Goal: Task Accomplishment & Management: Manage account settings

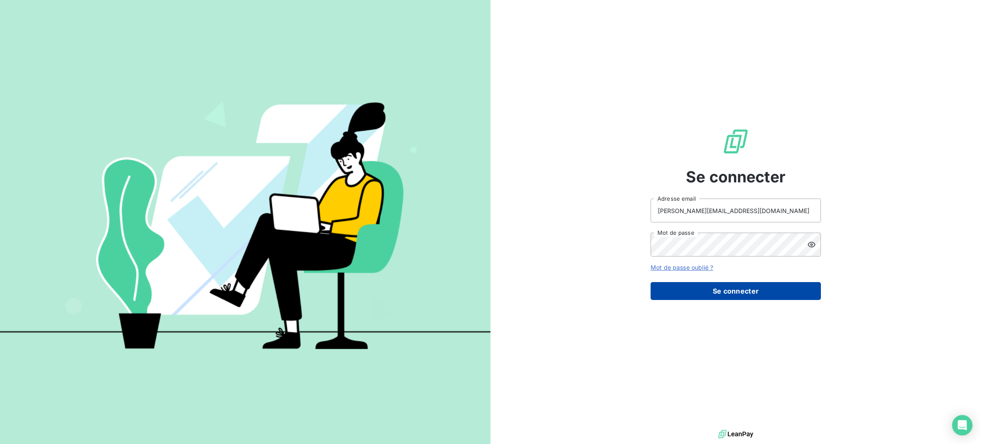
click at [693, 287] on button "Se connecter" at bounding box center [736, 291] width 170 height 18
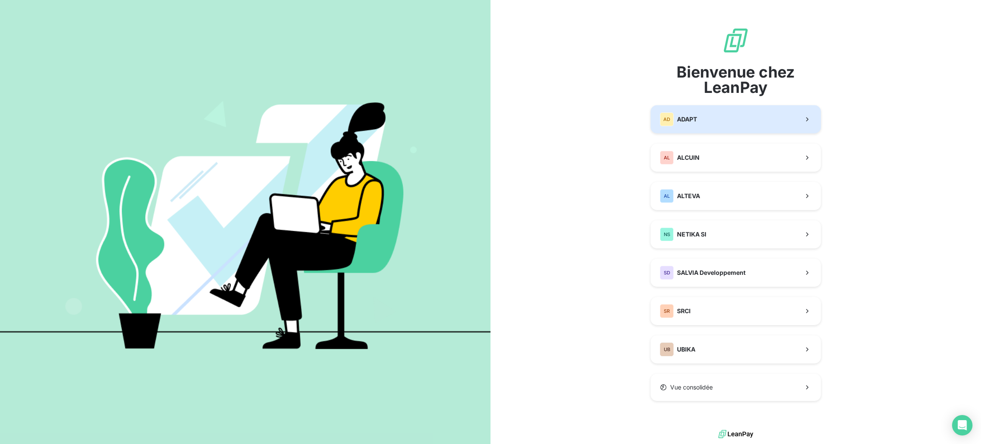
click at [680, 127] on button "AD ADAPT" at bounding box center [736, 119] width 170 height 28
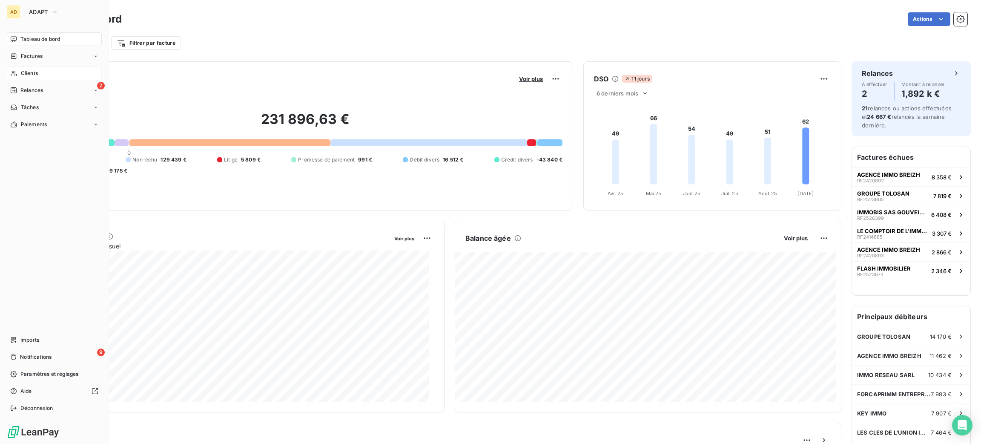
click at [26, 70] on span "Clients" at bounding box center [29, 73] width 17 height 8
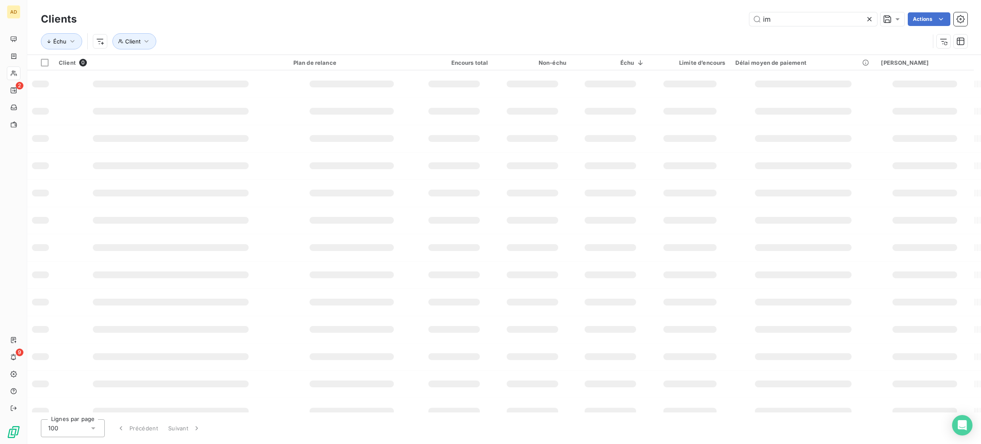
type input "i"
type input "ch"
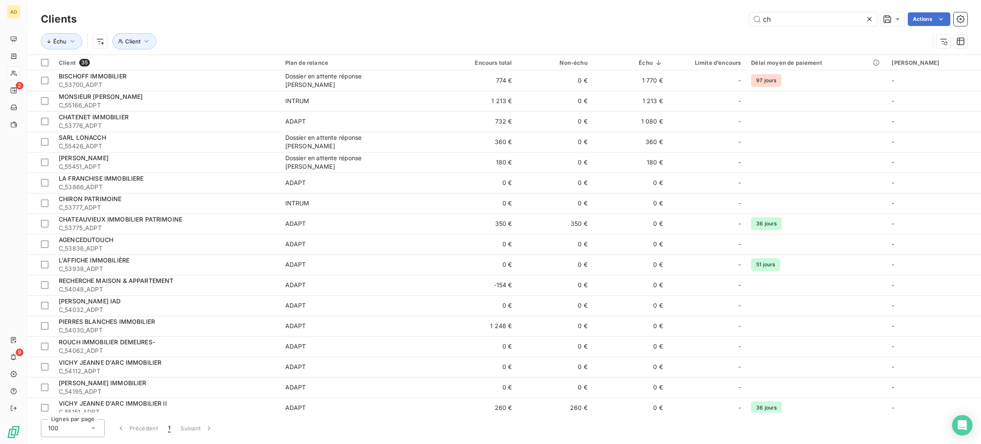
click at [305, 91] on td "INTRUM" at bounding box center [360, 101] width 161 height 20
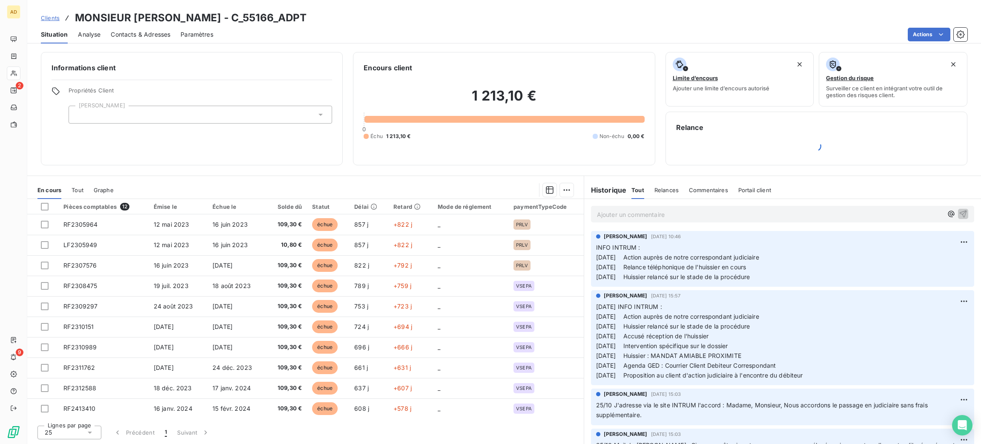
click at [305, 91] on span "Propriétés Client" at bounding box center [201, 93] width 264 height 12
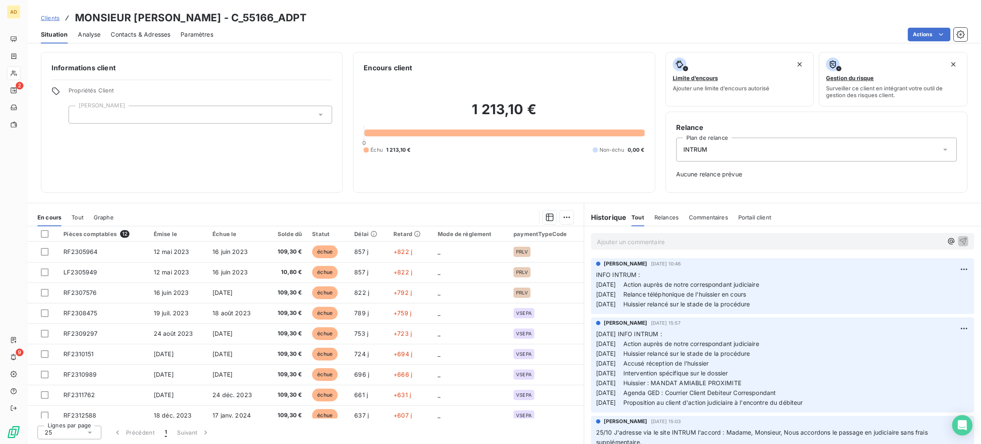
click at [305, 91] on span "Propriétés Client" at bounding box center [201, 93] width 264 height 12
click at [591, 26] on div "Situation Analyse Contacts & Adresses Paramètres Actions" at bounding box center [504, 35] width 954 height 18
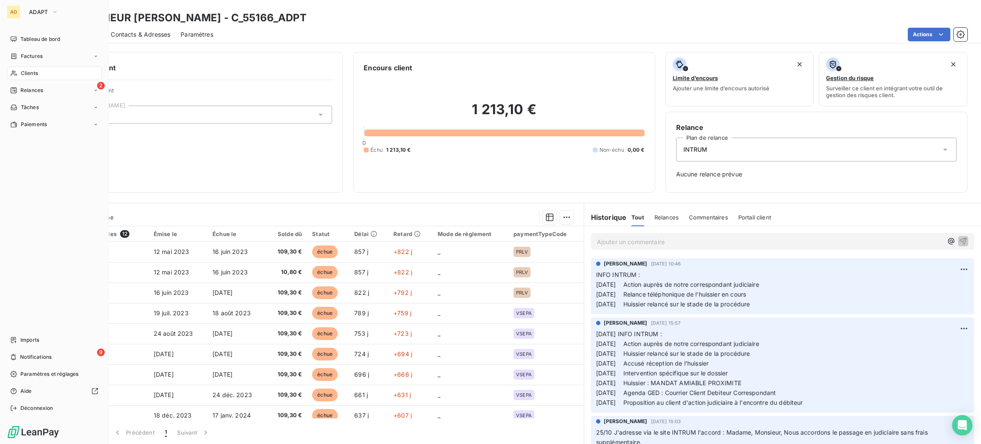
click at [14, 71] on icon at bounding box center [14, 74] width 6 height 6
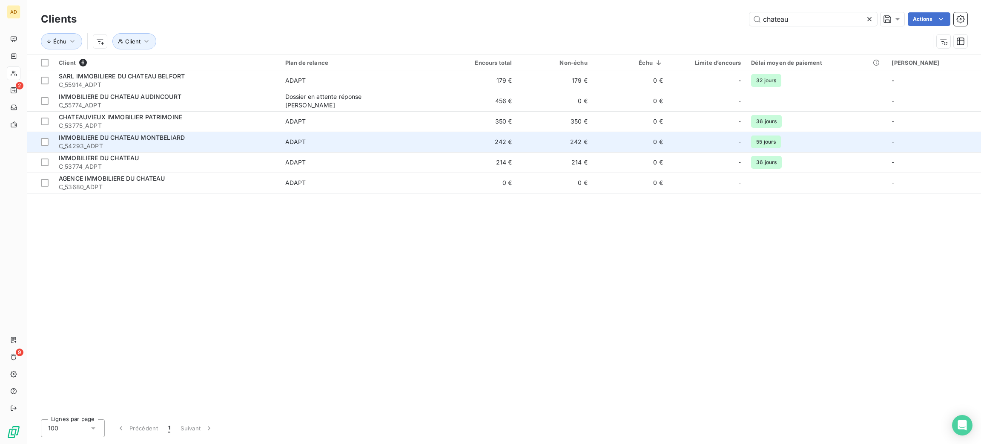
type input "chateau"
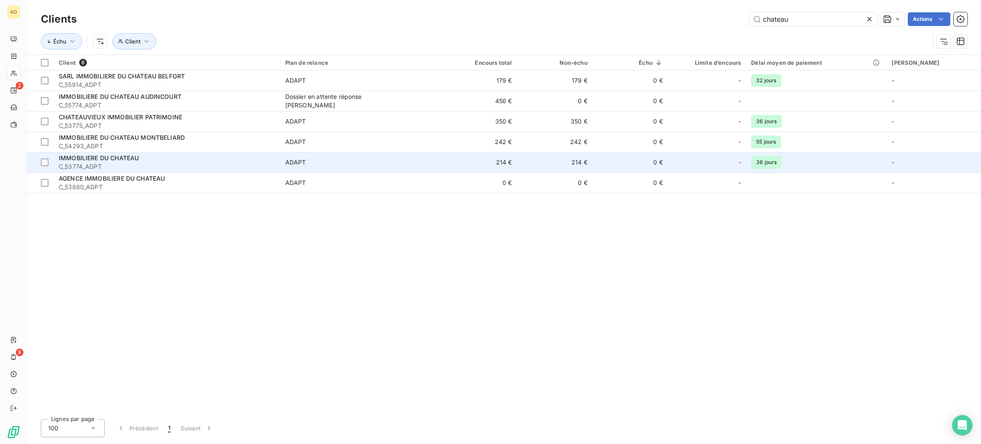
click at [389, 153] on td "ADAPT" at bounding box center [360, 162] width 161 height 20
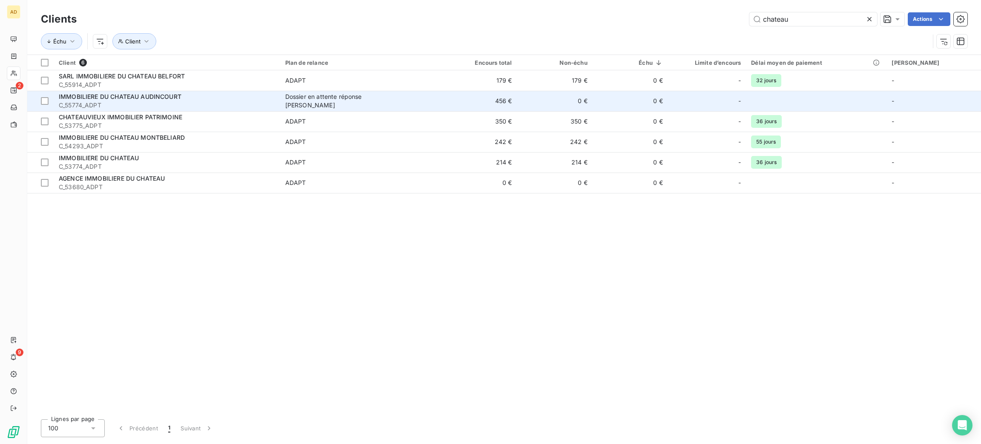
click at [379, 96] on td "Dossier en attente réponse [PERSON_NAME]" at bounding box center [360, 101] width 161 height 20
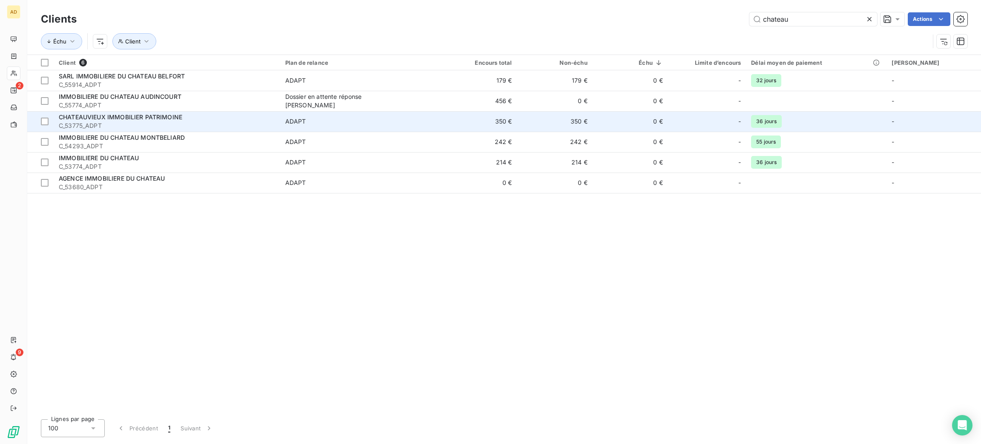
click at [471, 124] on td "350 €" at bounding box center [479, 121] width 75 height 20
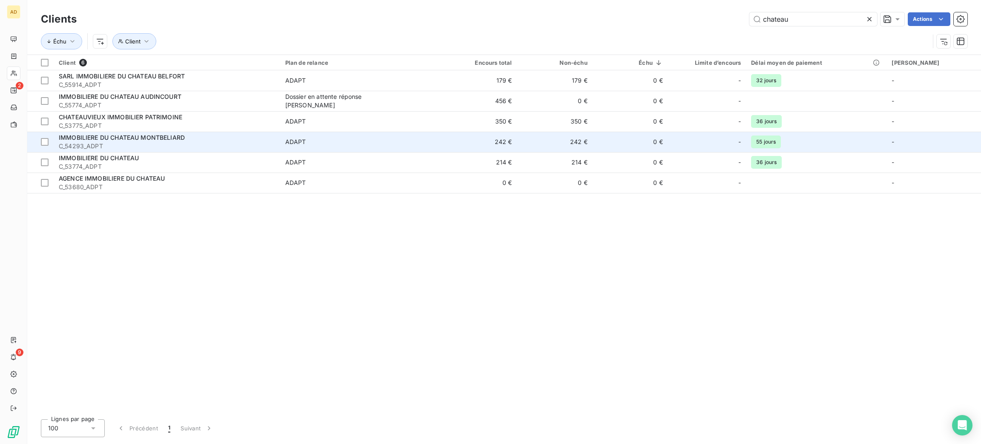
click at [509, 143] on td "242 €" at bounding box center [479, 142] width 75 height 20
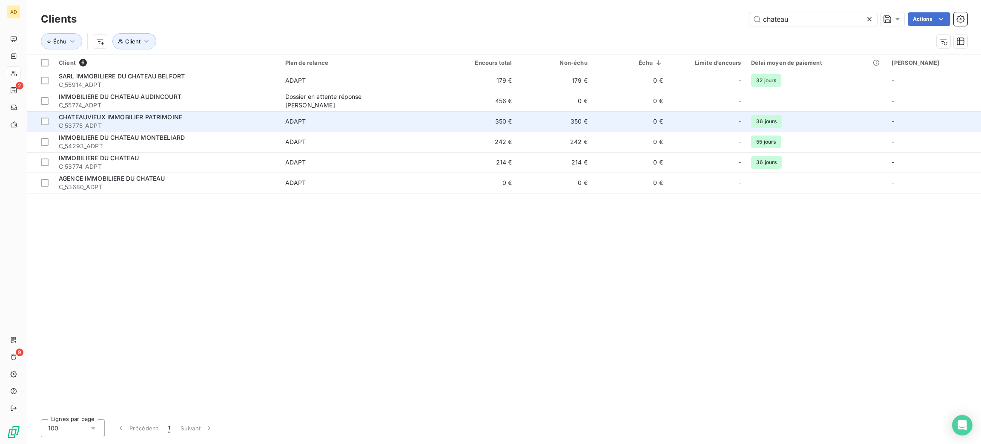
click at [549, 121] on td "350 €" at bounding box center [554, 121] width 75 height 20
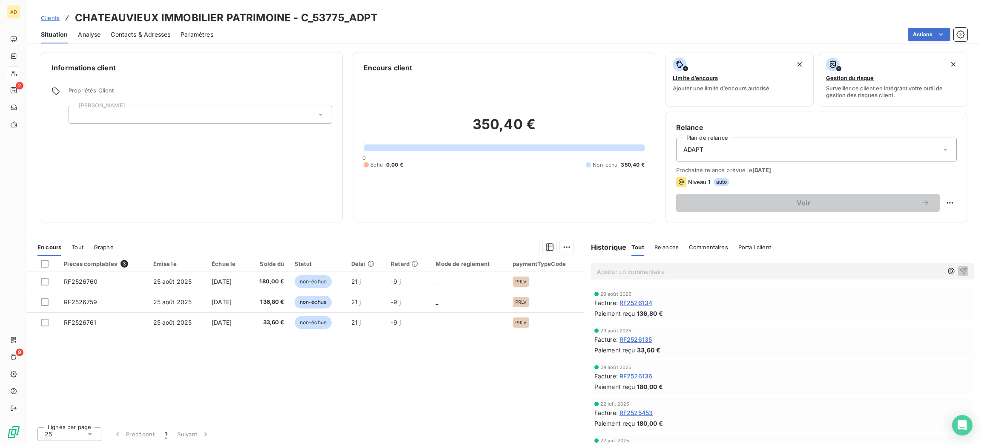
click at [260, 372] on div "Pièces comptables 3 Émise le Échue le Solde dû Statut Délai Retard Mode de régl…" at bounding box center [305, 338] width 557 height 164
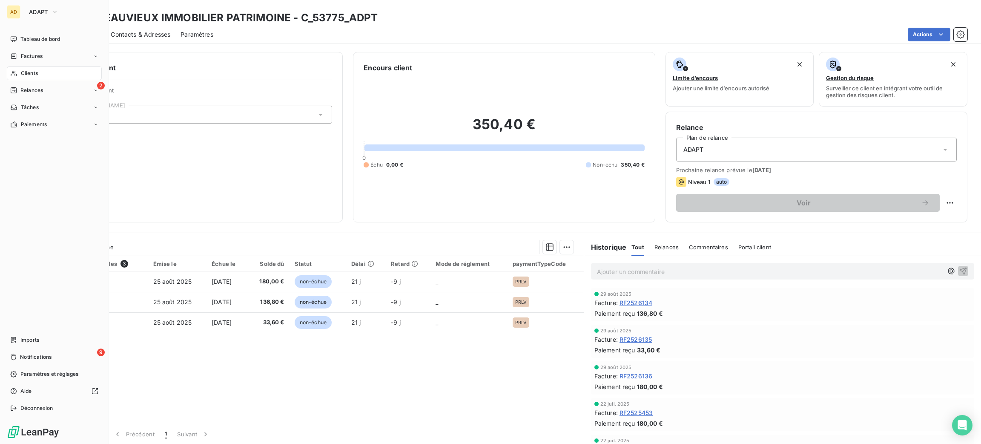
click at [34, 63] on nav "Tableau de bord Factures Clients 2 Relances Tâches Paiements" at bounding box center [54, 81] width 95 height 99
click at [37, 69] on div "Clients" at bounding box center [54, 73] width 95 height 14
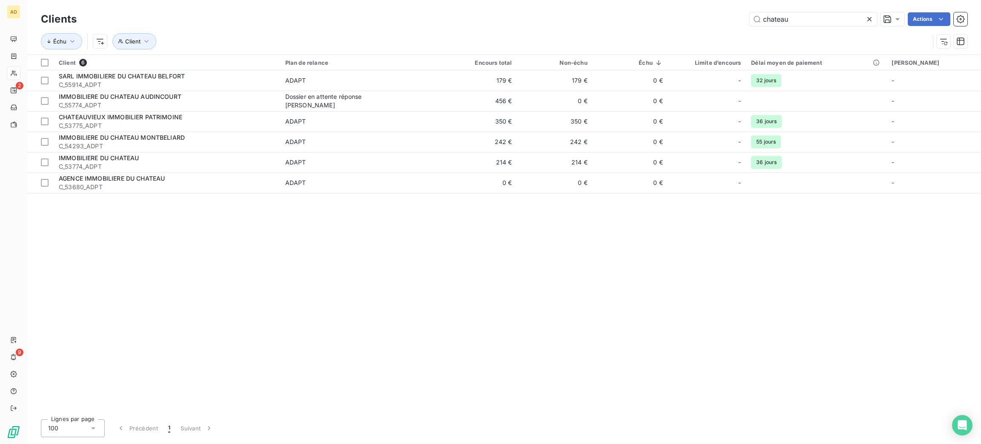
drag, startPoint x: 818, startPoint y: 21, endPoint x: 715, endPoint y: 38, distance: 104.8
click at [719, 22] on div "chateau Actions" at bounding box center [527, 19] width 881 height 14
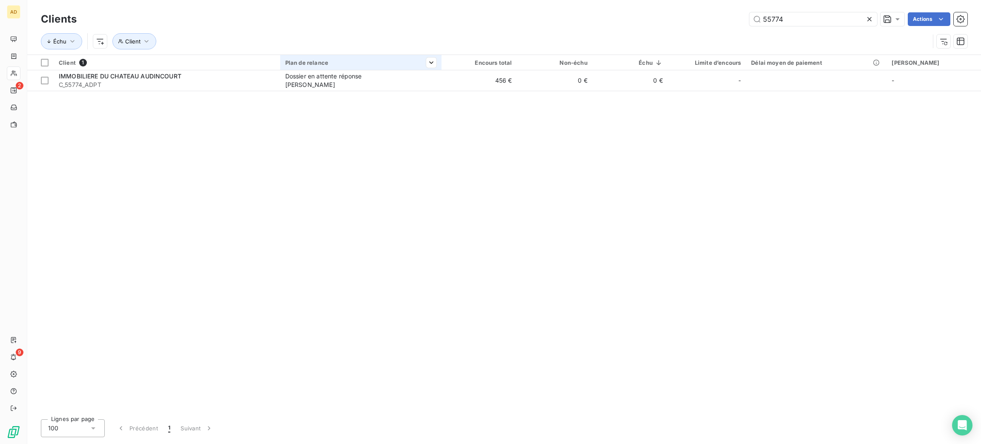
type input "55774"
click at [391, 65] on div "Plan de relance" at bounding box center [360, 62] width 151 height 7
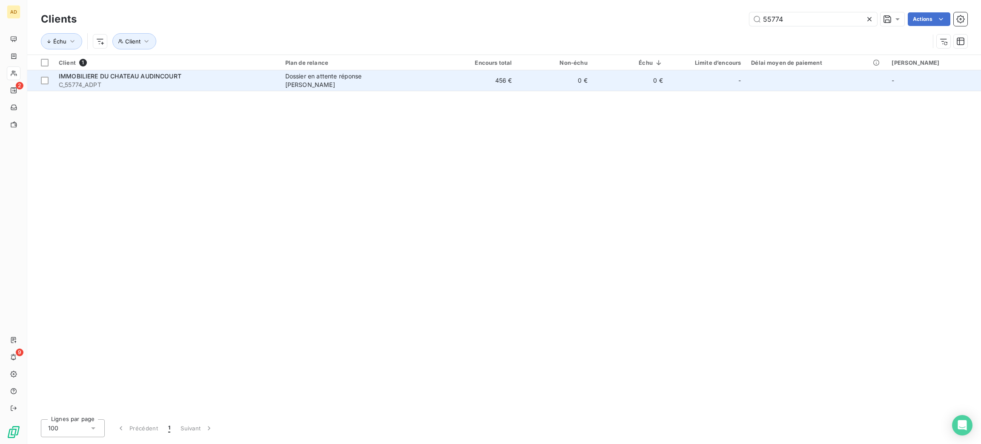
click at [392, 84] on div "Dossier en attente réponse [PERSON_NAME]" at bounding box center [338, 80] width 106 height 17
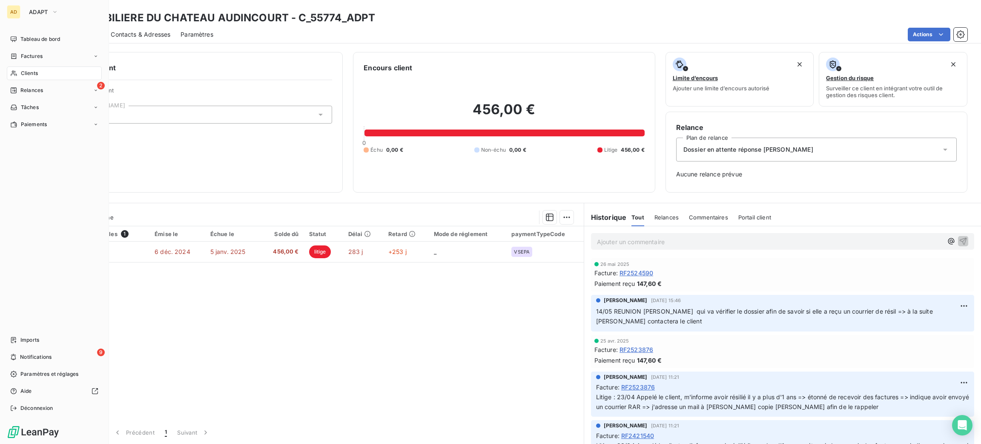
click at [20, 74] on div "Clients" at bounding box center [54, 73] width 95 height 14
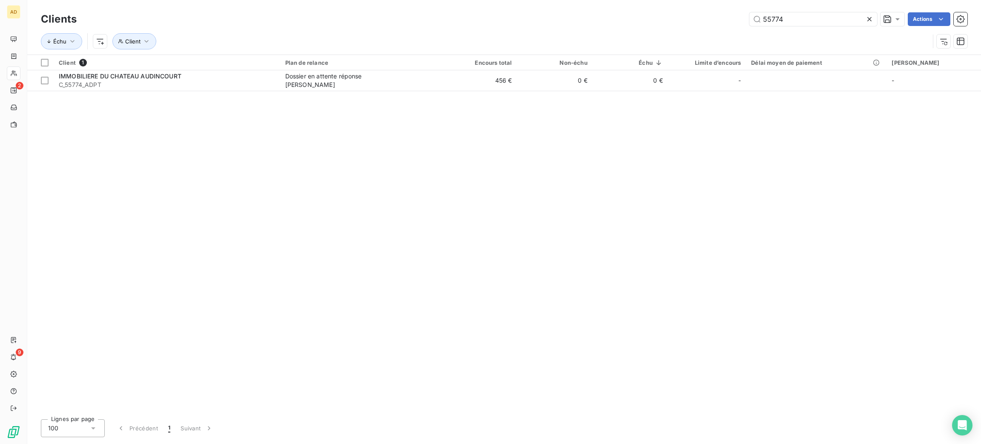
drag, startPoint x: 799, startPoint y: 17, endPoint x: 692, endPoint y: 23, distance: 107.9
click at [695, 23] on div "55774 Actions" at bounding box center [527, 19] width 881 height 14
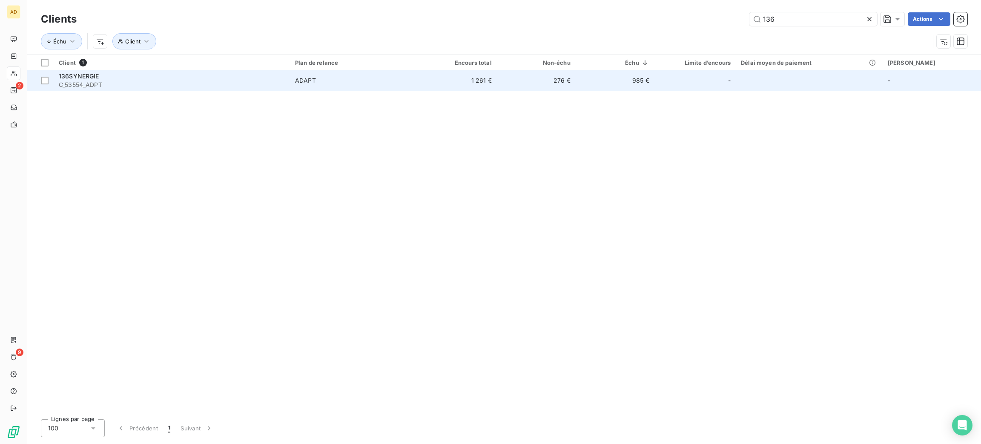
type input "136"
click at [242, 89] on td "136SYNERGIE C_53554_ADPT" at bounding box center [172, 80] width 236 height 20
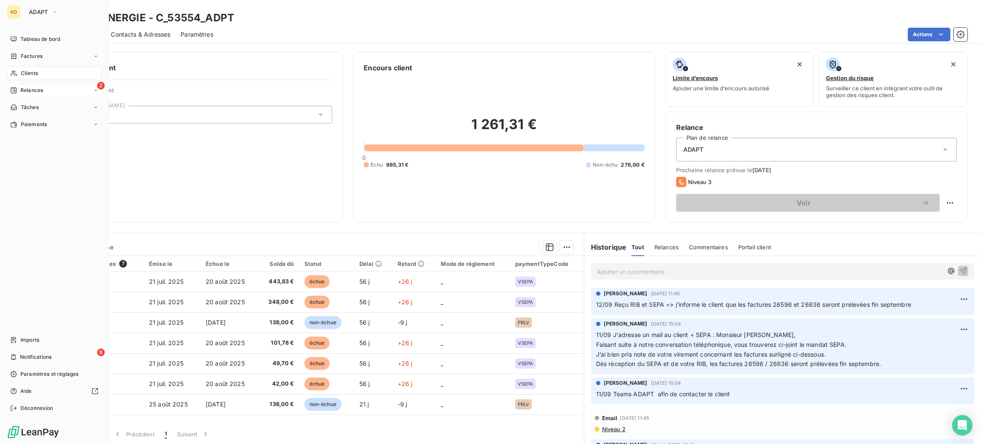
drag, startPoint x: 25, startPoint y: 73, endPoint x: 88, endPoint y: 89, distance: 65.1
click at [25, 74] on span "Clients" at bounding box center [29, 73] width 17 height 8
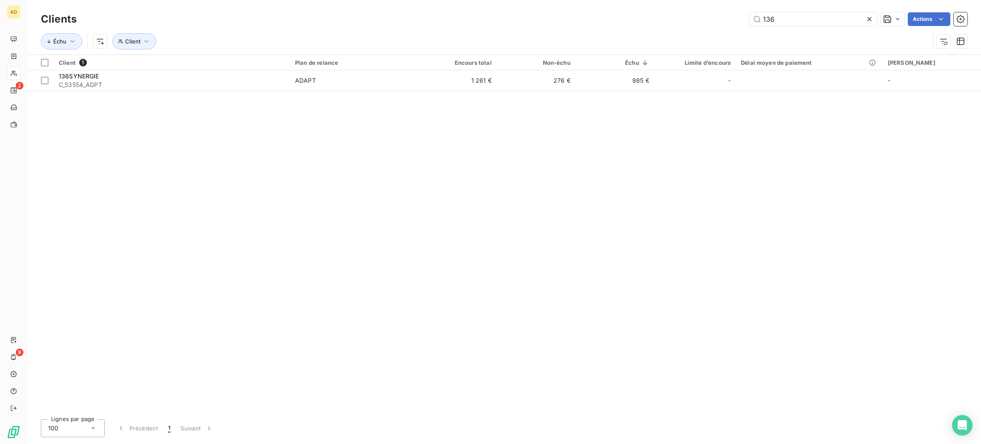
drag, startPoint x: 804, startPoint y: 20, endPoint x: 690, endPoint y: 20, distance: 113.3
click at [693, 20] on div "136 Actions" at bounding box center [527, 19] width 881 height 14
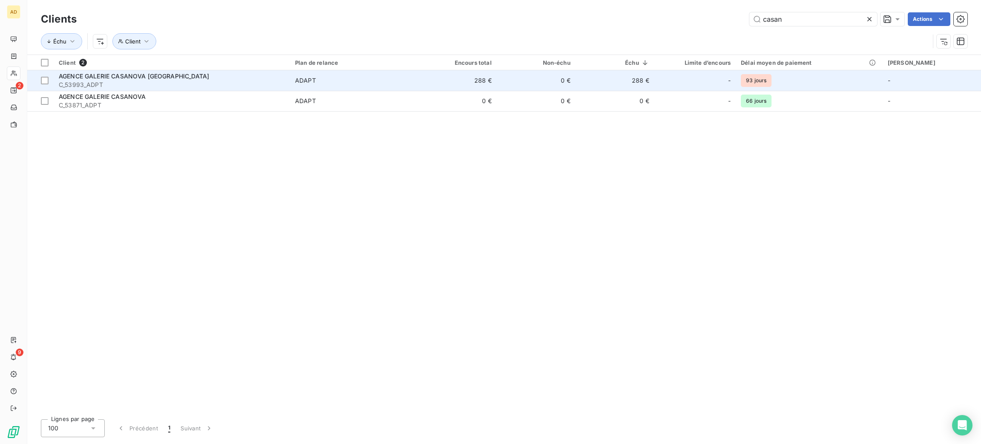
type input "casan"
click at [272, 77] on div "AGENCE GALERIE CASANOVA [GEOGRAPHIC_DATA]" at bounding box center [172, 76] width 226 height 9
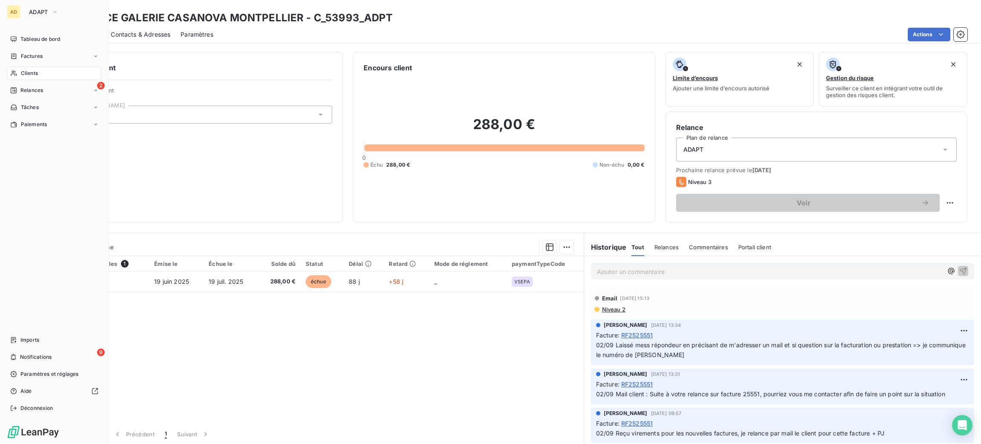
click at [14, 76] on icon at bounding box center [13, 73] width 7 height 7
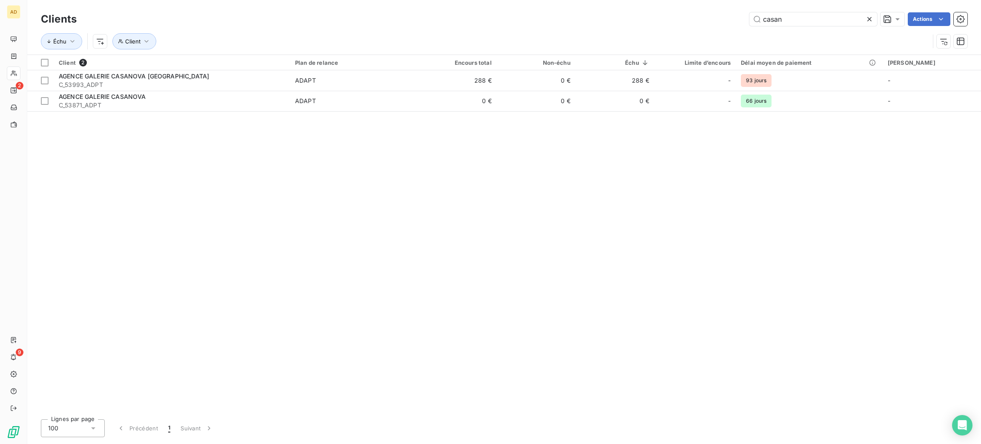
drag, startPoint x: 796, startPoint y: 12, endPoint x: 669, endPoint y: 33, distance: 128.7
click at [669, 33] on div "Clients casan Actions Échu Client" at bounding box center [504, 32] width 927 height 44
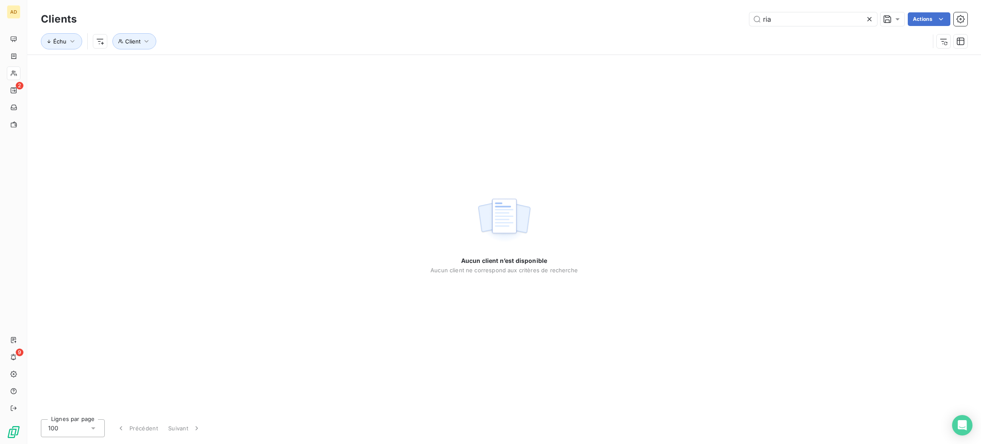
drag, startPoint x: 793, startPoint y: 10, endPoint x: 729, endPoint y: 21, distance: 64.4
click at [732, 21] on div "Clients ria Actions" at bounding box center [504, 19] width 927 height 18
click at [785, 9] on div "Clients ria Actions Échu Client" at bounding box center [504, 27] width 954 height 55
drag, startPoint x: 785, startPoint y: 17, endPoint x: 688, endPoint y: 20, distance: 97.1
click at [688, 20] on div "ria Actions" at bounding box center [527, 19] width 881 height 14
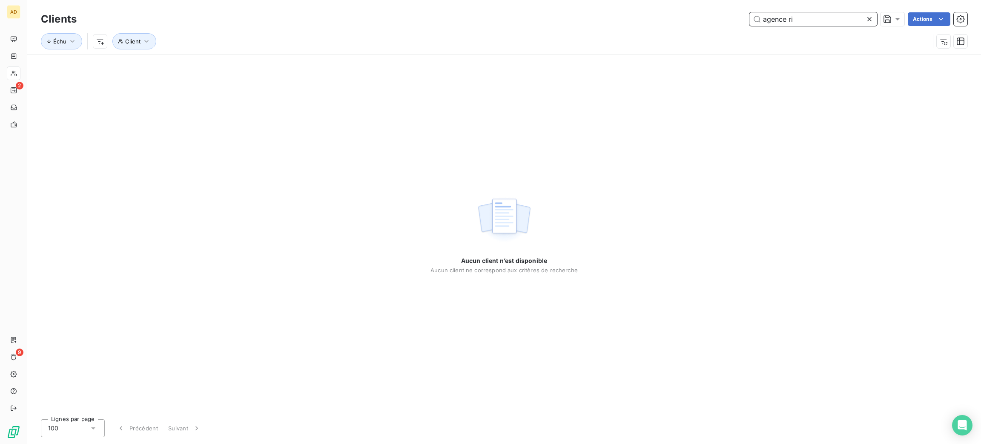
drag, startPoint x: 818, startPoint y: 14, endPoint x: 654, endPoint y: 15, distance: 164.8
click at [654, 15] on div "agence ri Actions" at bounding box center [527, 19] width 881 height 14
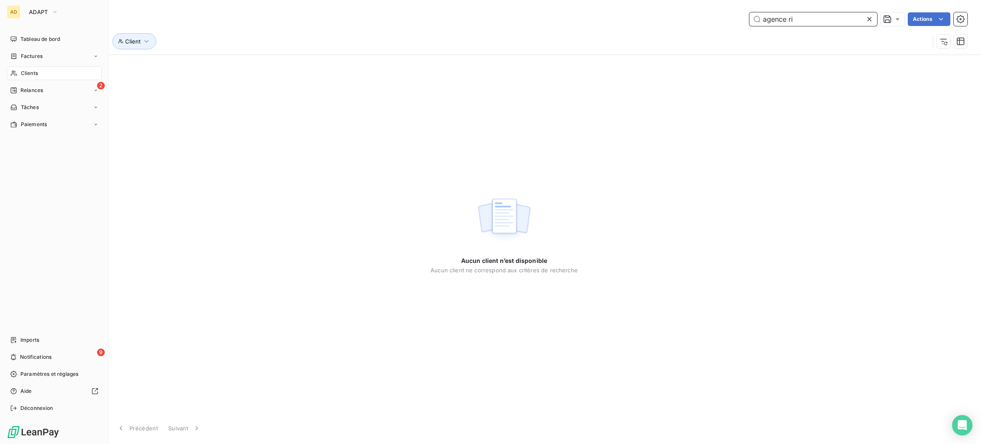
type input "agence ri"
click at [31, 69] on span "Clients" at bounding box center [29, 73] width 17 height 8
click at [36, 68] on div "Clients" at bounding box center [54, 73] width 95 height 14
click at [61, 39] on div "Tableau de bord" at bounding box center [54, 39] width 95 height 14
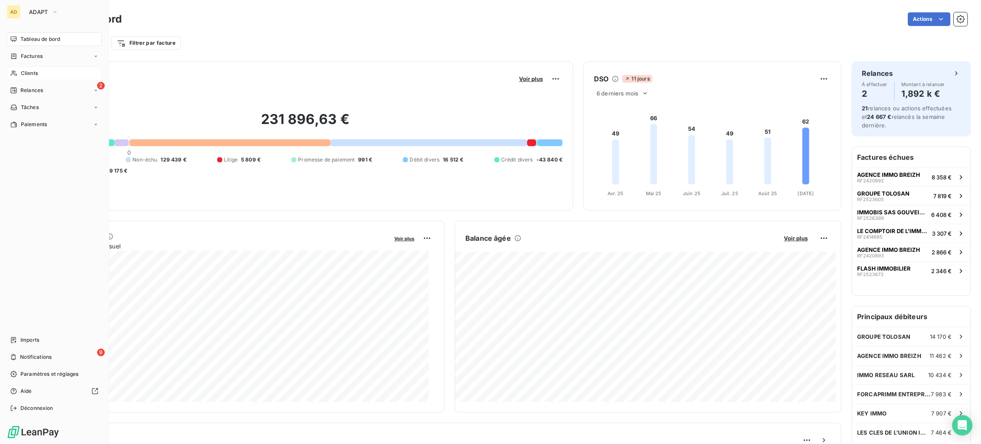
click at [21, 72] on span "Clients" at bounding box center [29, 73] width 17 height 8
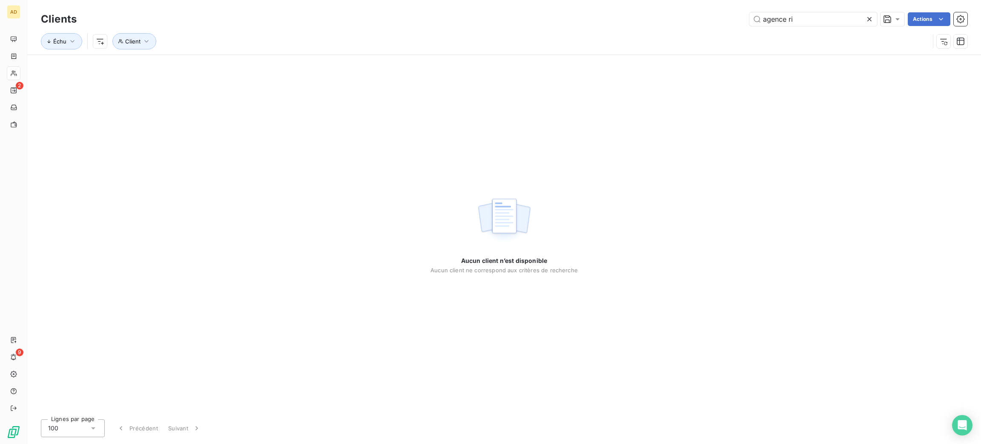
click at [706, 17] on div "agence ri Actions" at bounding box center [527, 19] width 881 height 14
drag, startPoint x: 831, startPoint y: 14, endPoint x: 661, endPoint y: 34, distance: 171.1
click at [661, 34] on div "Clients agence ri Actions Échu Client" at bounding box center [504, 32] width 927 height 44
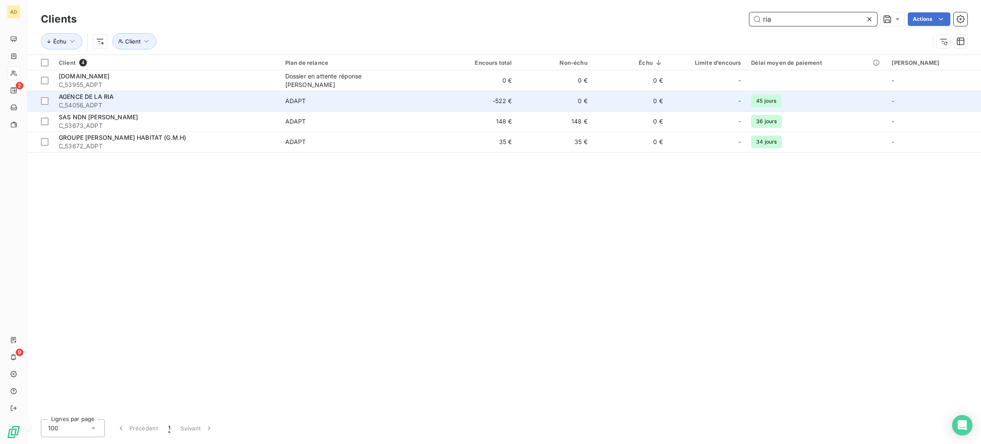
type input "ria"
click at [327, 91] on td "ADAPT" at bounding box center [360, 101] width 161 height 20
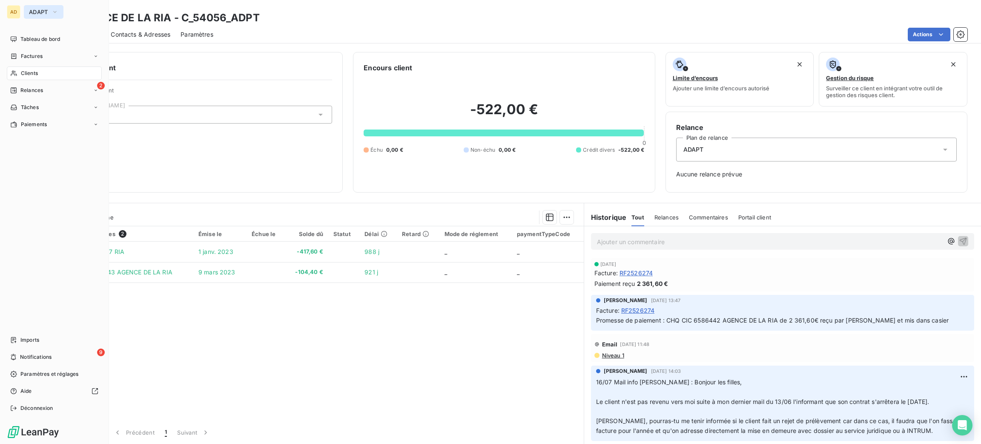
click at [31, 15] on button "ADAPT" at bounding box center [44, 12] width 40 height 14
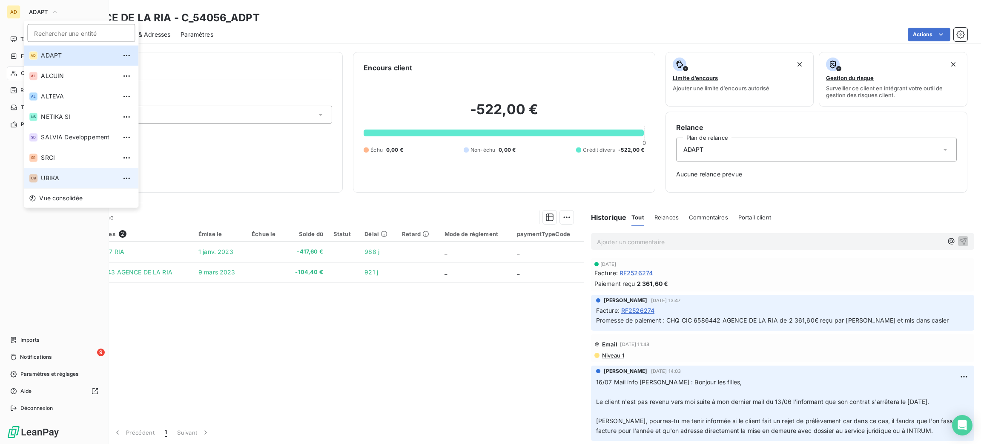
click at [80, 176] on span "UBIKA" at bounding box center [78, 178] width 75 height 9
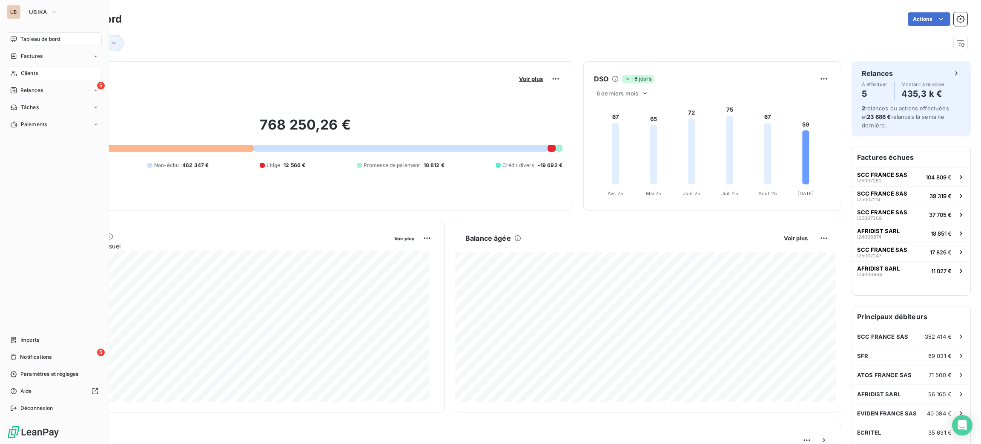
click at [30, 74] on span "Clients" at bounding box center [29, 73] width 17 height 8
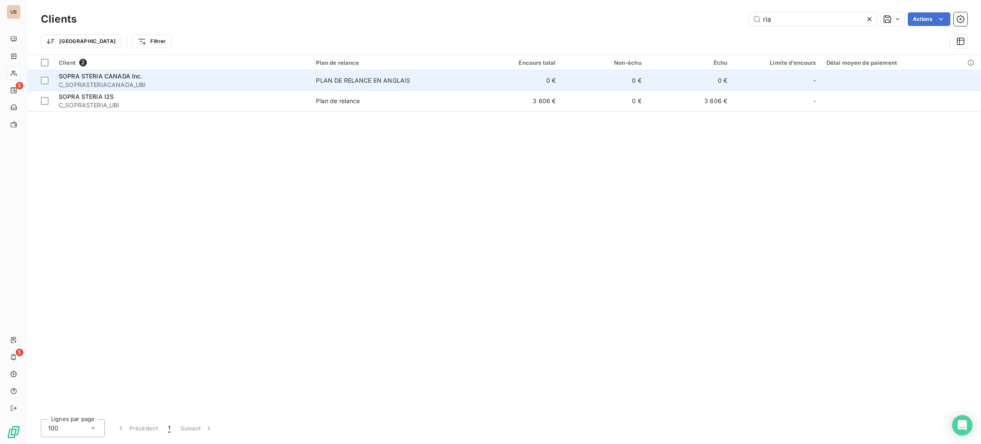
click at [814, 74] on div "-" at bounding box center [777, 81] width 78 height 14
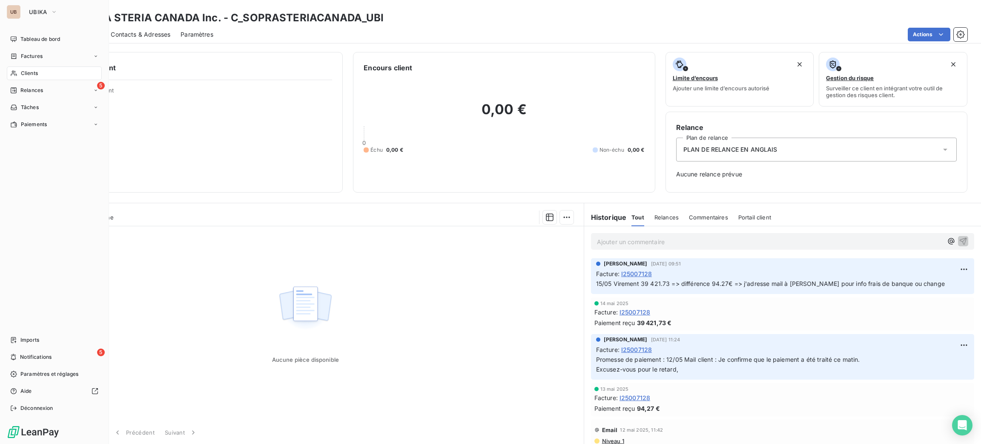
click at [42, 70] on div "Clients" at bounding box center [54, 73] width 95 height 14
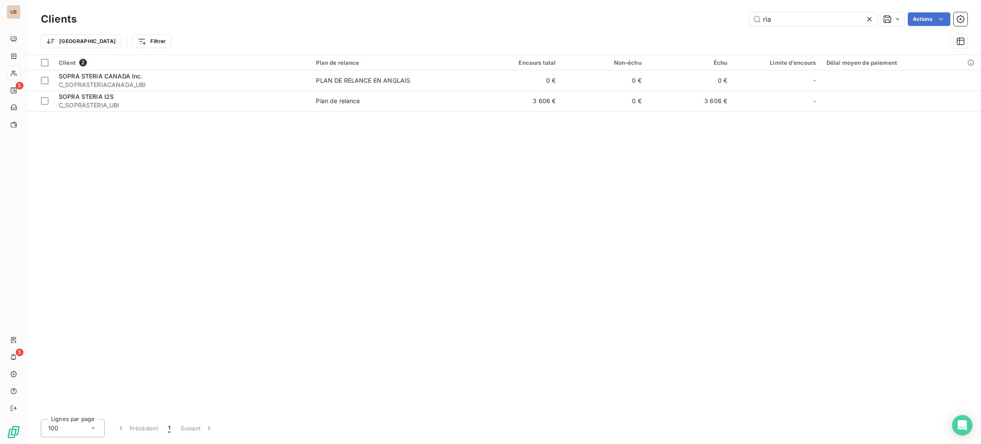
drag, startPoint x: 789, startPoint y: 21, endPoint x: 679, endPoint y: 12, distance: 110.2
click at [681, 14] on div "ria Actions" at bounding box center [527, 19] width 881 height 14
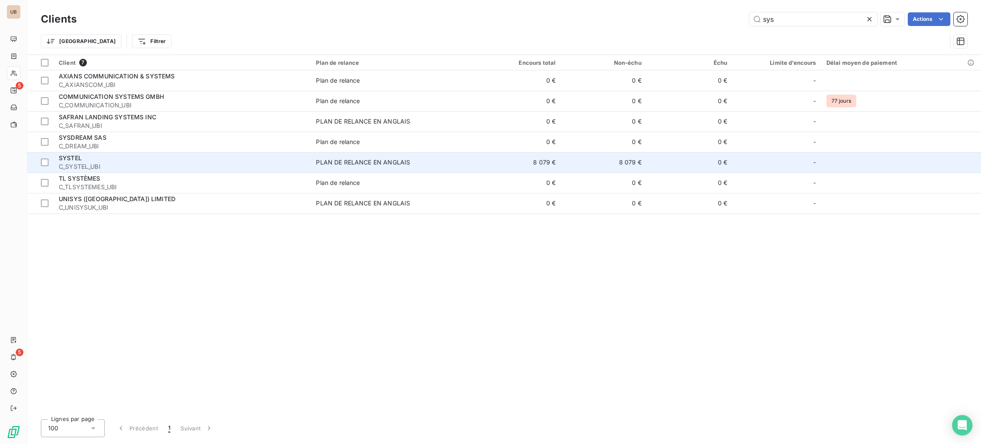
type input "sys"
click at [191, 165] on span "C_SYSTEL_UBI" at bounding box center [182, 166] width 247 height 9
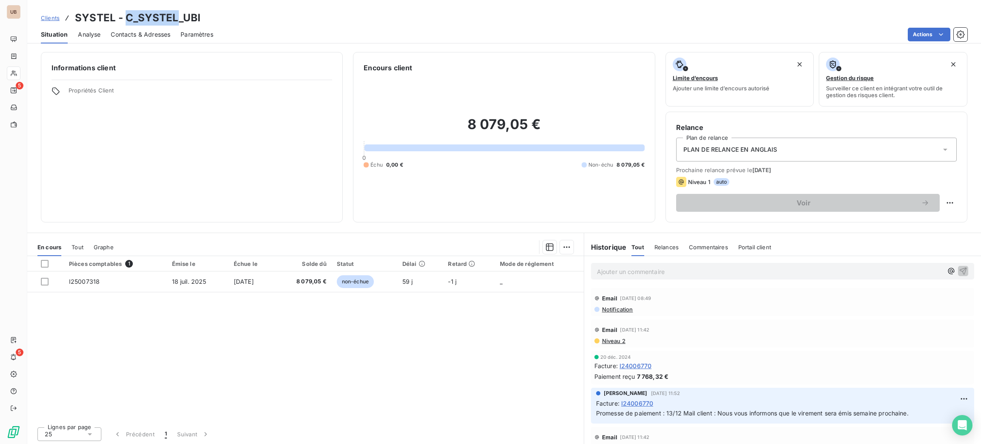
drag, startPoint x: 174, startPoint y: 14, endPoint x: 125, endPoint y: 12, distance: 49.4
click at [125, 12] on h3 "SYSTEL - C_SYSTEL_UBI" at bounding box center [138, 17] width 126 height 15
copy h3 "C_SYSTEL"
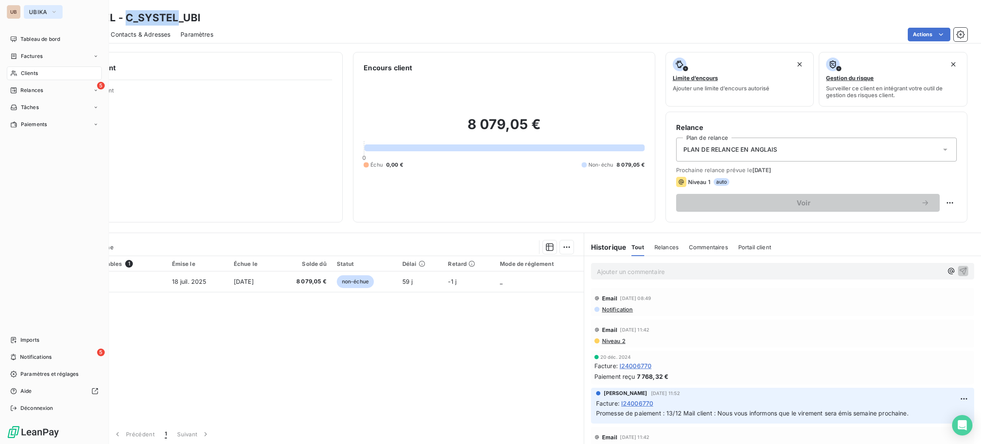
click at [27, 11] on button "UBIKA" at bounding box center [43, 12] width 39 height 14
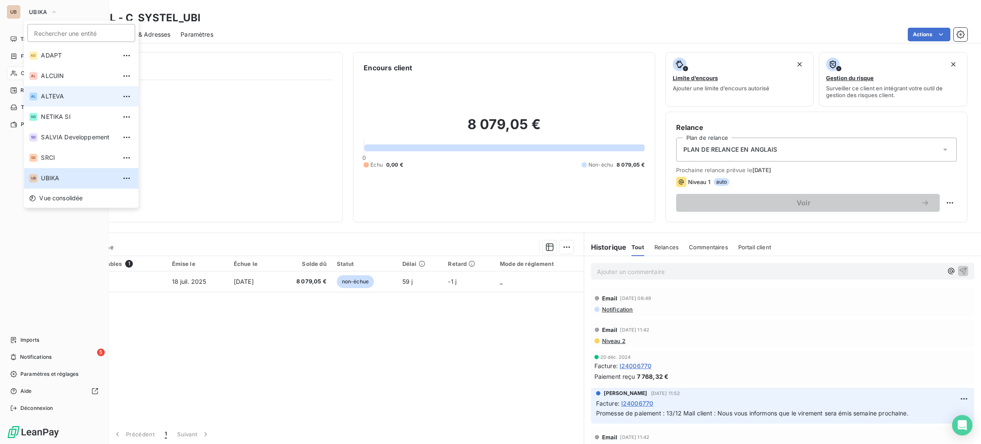
click at [63, 92] on span "ALTEVA" at bounding box center [78, 96] width 75 height 9
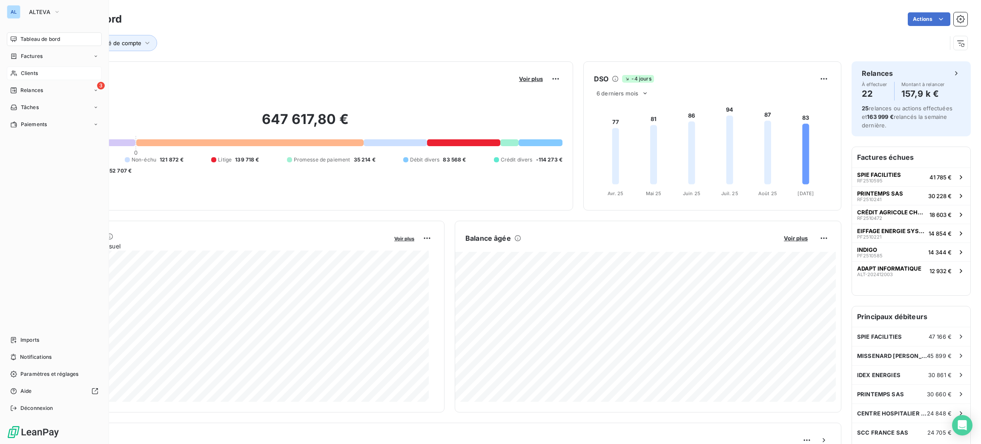
click at [35, 78] on div "Clients" at bounding box center [54, 73] width 95 height 14
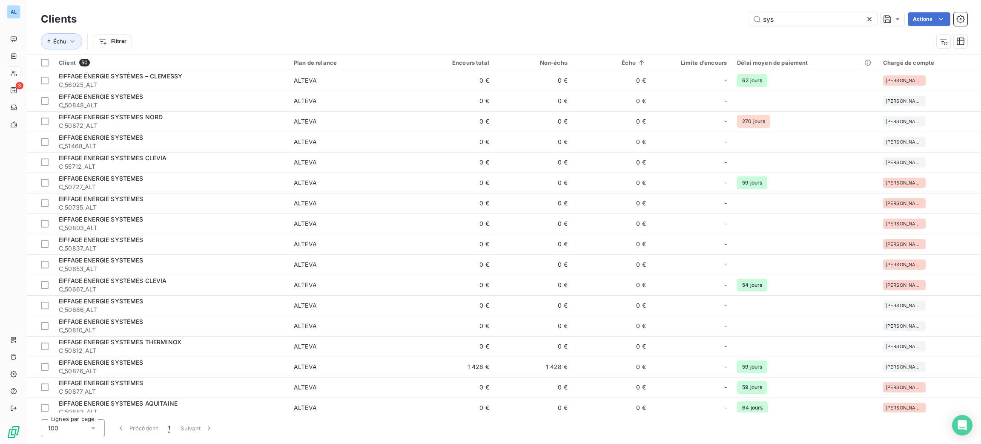
drag, startPoint x: 780, startPoint y: 19, endPoint x: 731, endPoint y: 24, distance: 49.3
click at [732, 24] on div "sys Actions" at bounding box center [527, 19] width 881 height 14
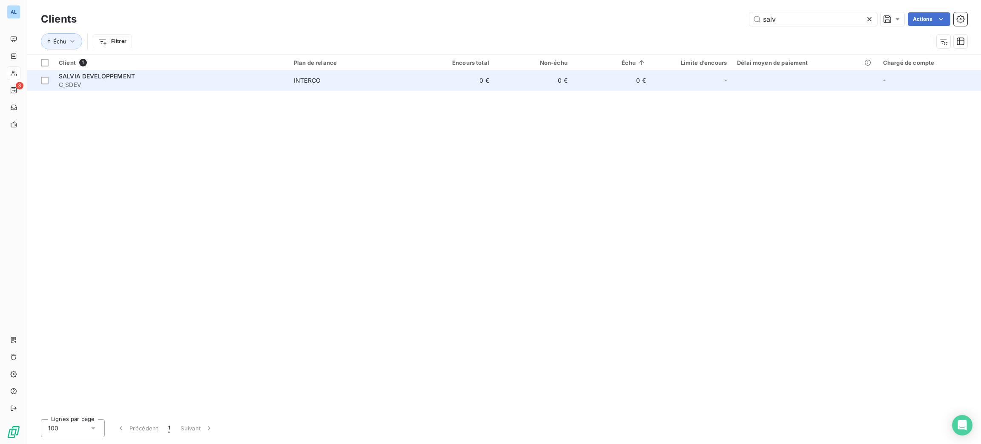
type input "salv"
click at [580, 89] on td "0 €" at bounding box center [612, 80] width 78 height 20
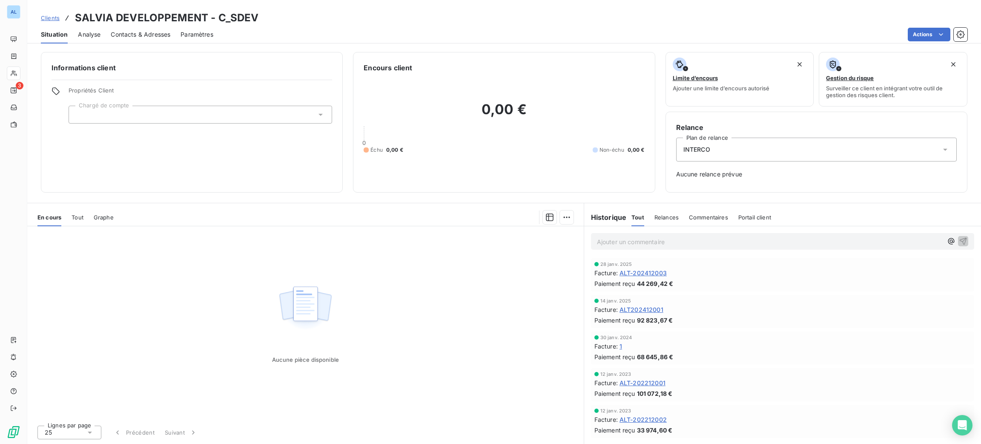
click at [752, 385] on div "Facture : ALT-202212001" at bounding box center [782, 382] width 376 height 9
click at [356, 258] on div "Aucune pièce disponible" at bounding box center [305, 322] width 557 height 192
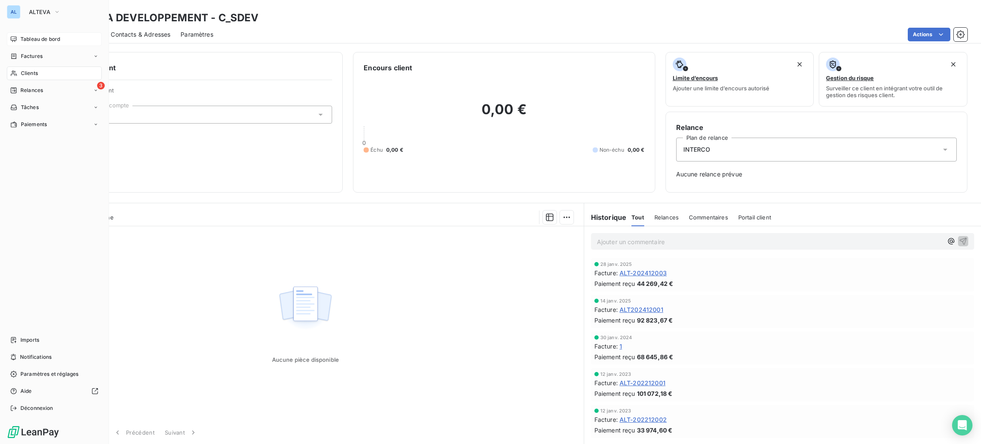
click at [29, 34] on div "Tableau de bord" at bounding box center [54, 39] width 95 height 14
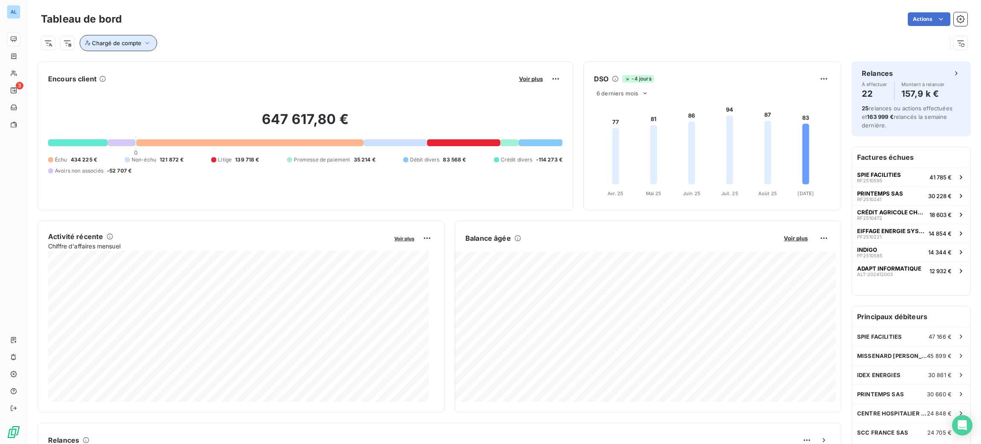
click at [145, 38] on button "Chargé de compte" at bounding box center [119, 43] width 78 height 16
click at [221, 62] on div at bounding box center [256, 65] width 123 height 18
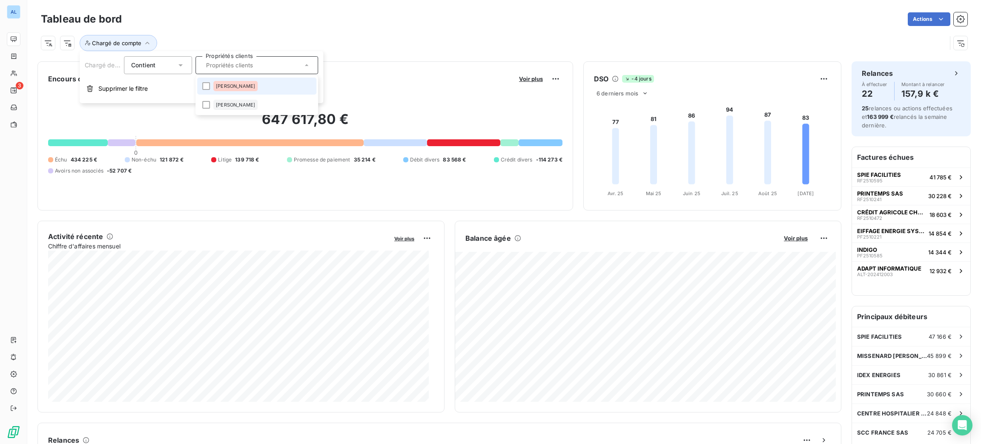
click at [235, 80] on li "[PERSON_NAME]" at bounding box center [256, 86] width 119 height 17
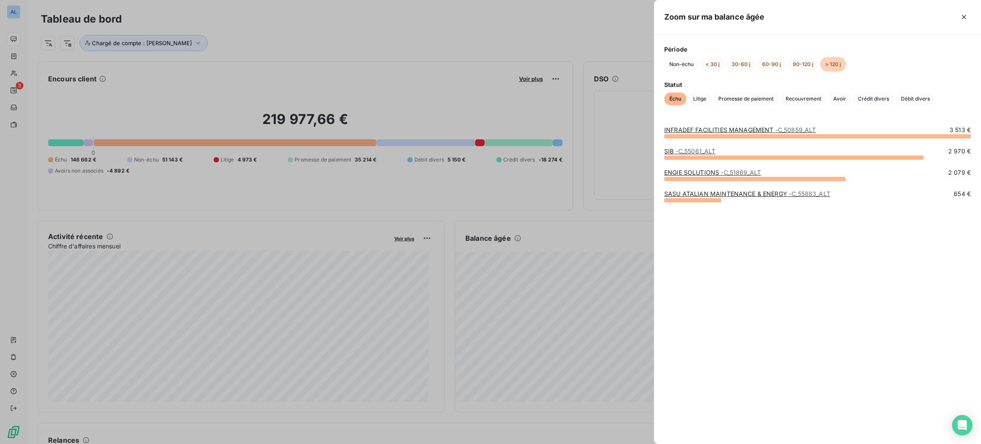
click at [601, 28] on div at bounding box center [490, 222] width 981 height 444
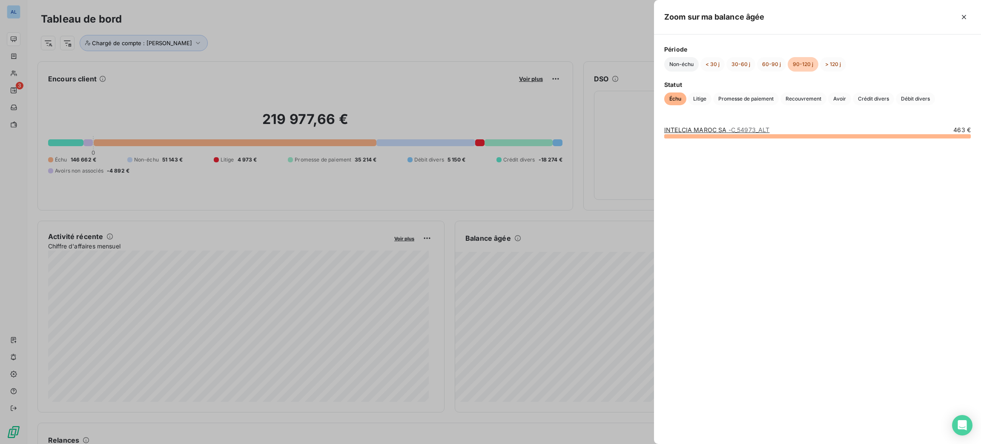
click at [673, 61] on button "Non-échu" at bounding box center [681, 64] width 34 height 14
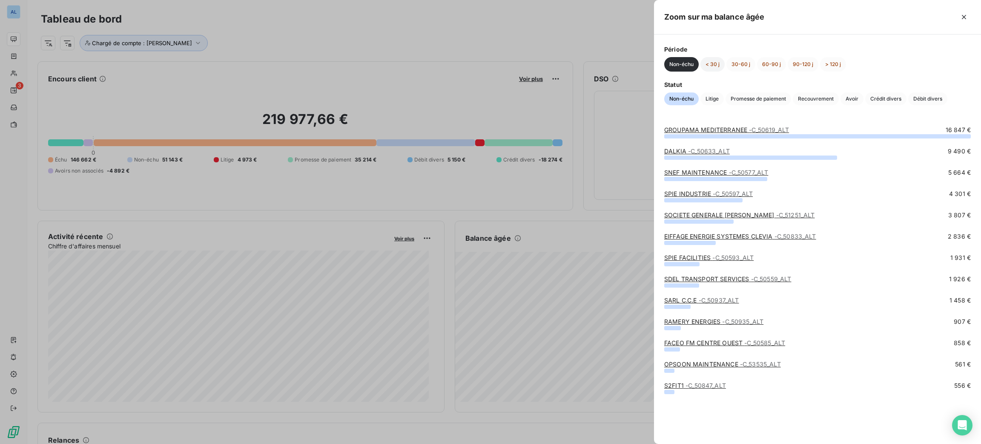
click at [714, 61] on button "< 30 j" at bounding box center [713, 64] width 24 height 14
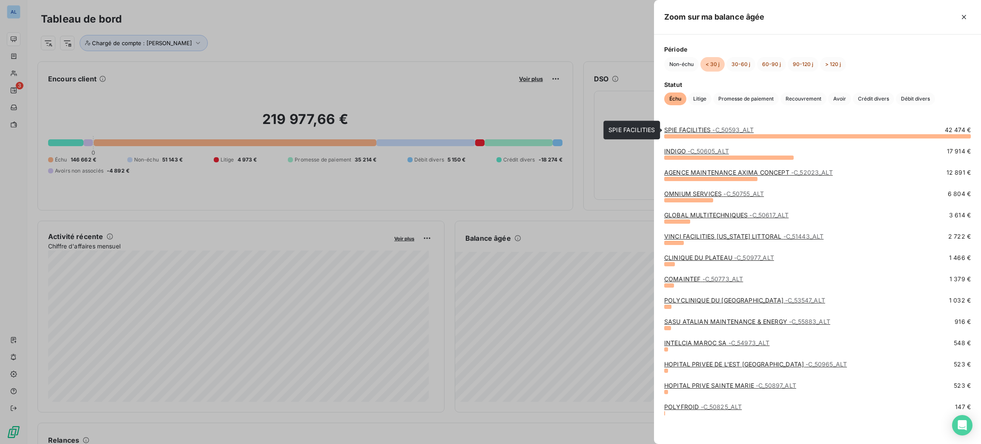
click at [711, 132] on link "SPIE FACILITIES - C_50593_ALT" at bounding box center [708, 129] width 89 height 7
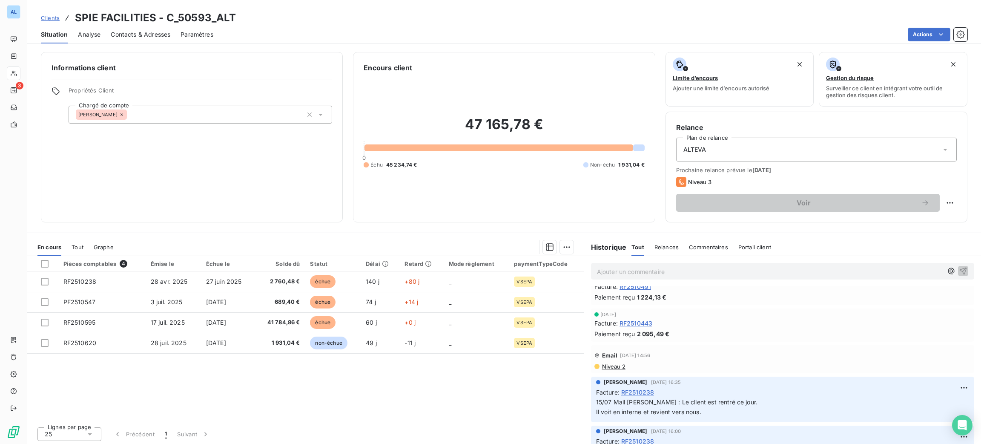
scroll to position [256, 0]
click at [637, 319] on span "RF2510443" at bounding box center [636, 317] width 33 height 9
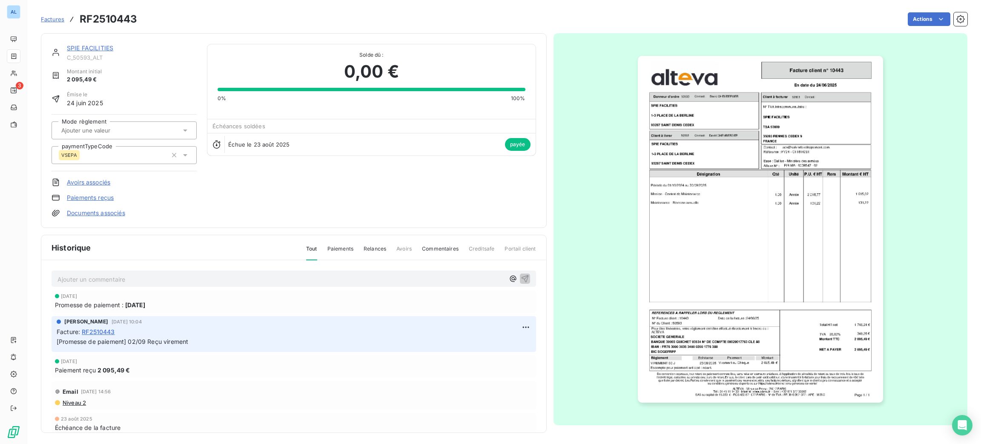
click at [730, 218] on img "button" at bounding box center [760, 229] width 245 height 347
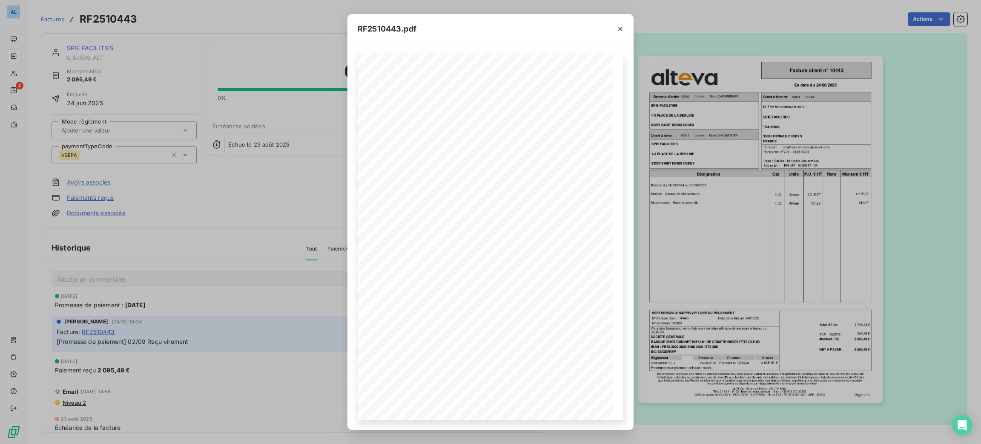
drag, startPoint x: 620, startPoint y: 32, endPoint x: 542, endPoint y: 27, distance: 78.5
click at [623, 31] on icon "button" at bounding box center [620, 29] width 9 height 9
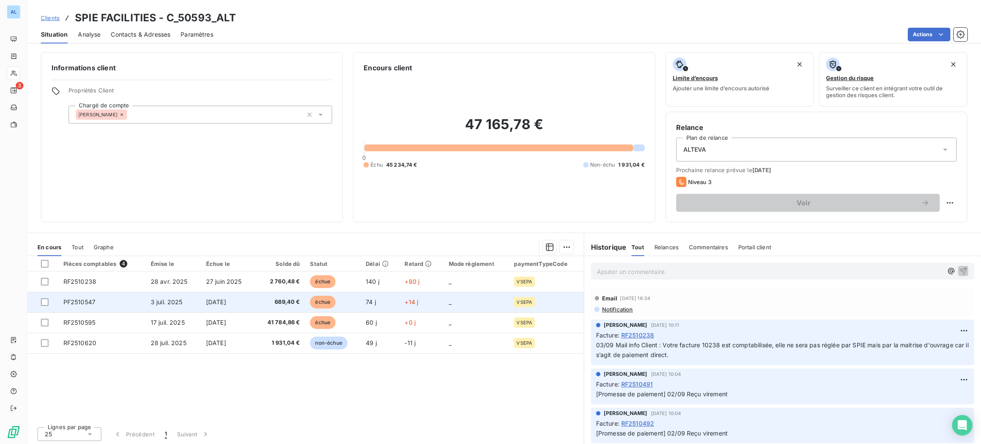
click at [354, 306] on td "échue" at bounding box center [333, 302] width 56 height 20
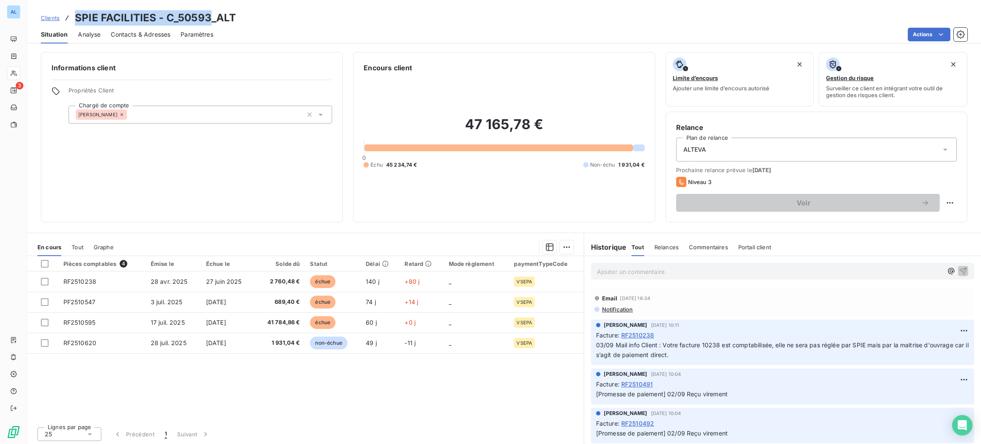
drag, startPoint x: 209, startPoint y: 21, endPoint x: 76, endPoint y: 12, distance: 133.6
click at [76, 12] on h3 "SPIE FACILITIES - C_50593_ALT" at bounding box center [155, 17] width 161 height 15
copy h3 "SPIE FACILITIES - C_50593"
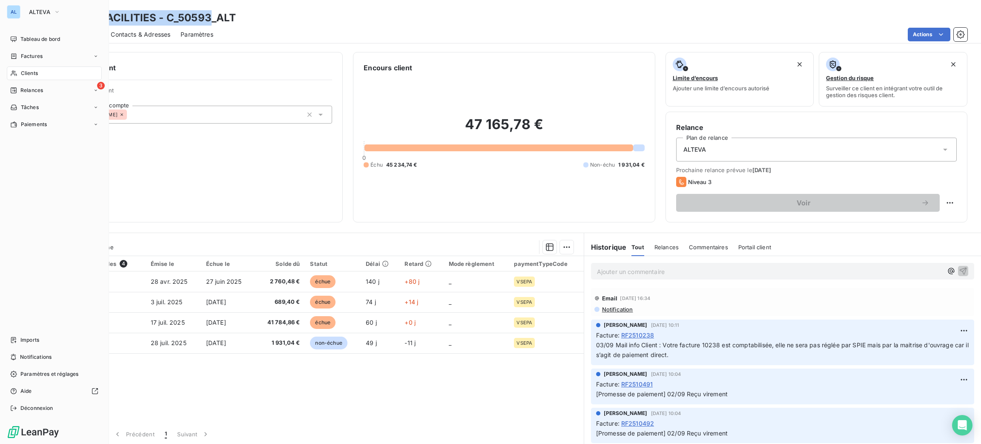
click at [29, 30] on div "AL ALTEVA Tableau de bord Factures Clients 3 Relances Tâches Paiements Imports …" at bounding box center [54, 222] width 109 height 444
click at [34, 37] on span "Tableau de bord" at bounding box center [40, 39] width 40 height 8
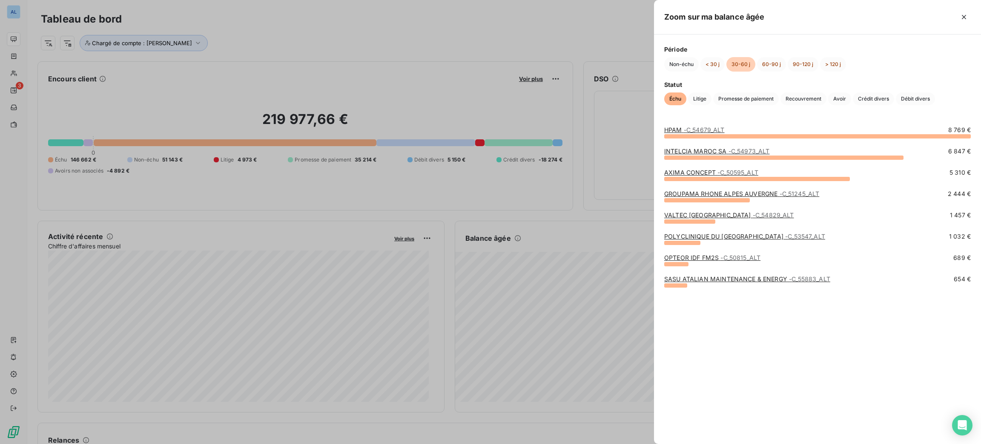
click at [688, 132] on span "- C_54679_ALT" at bounding box center [704, 129] width 41 height 7
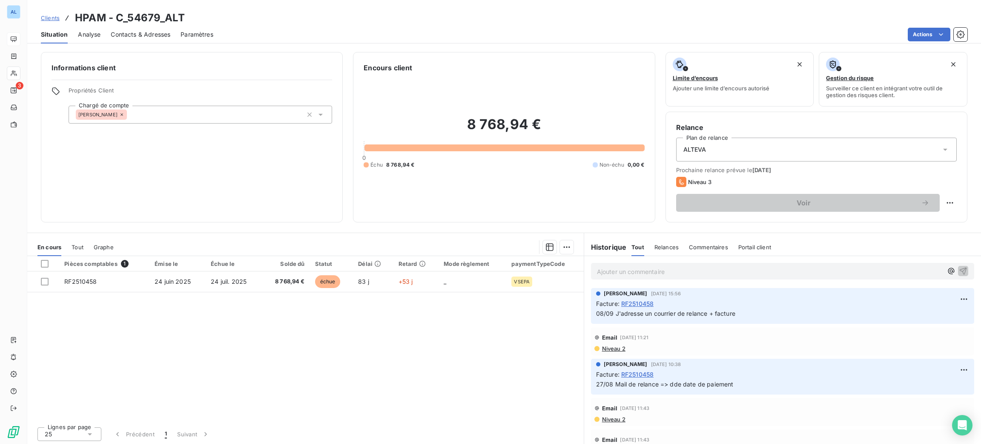
click at [399, 344] on div "Pièces comptables 1 Émise le Échue le Solde dû Statut Délai Retard Mode règleme…" at bounding box center [305, 338] width 557 height 164
drag, startPoint x: 158, startPoint y: 17, endPoint x: 64, endPoint y: 12, distance: 93.8
click at [64, 12] on div "Clients HPAM - C_54679_ALT" at bounding box center [113, 17] width 144 height 15
drag, startPoint x: 69, startPoint y: 14, endPoint x: 73, endPoint y: 15, distance: 4.8
drag, startPoint x: 73, startPoint y: 15, endPoint x: 108, endPoint y: 9, distance: 35.0
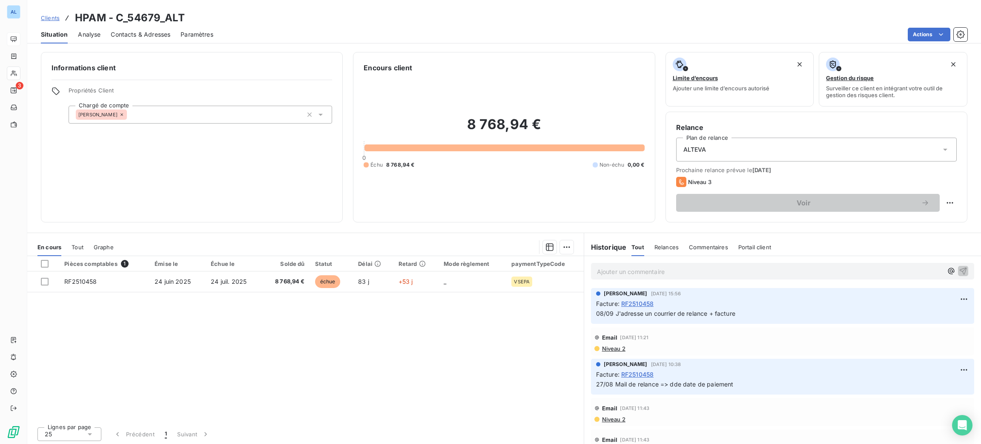
click at [103, 7] on div "Clients HPAM - C_54679_ALT Situation Analyse Contacts & Adresses Paramètres Act…" at bounding box center [504, 21] width 954 height 43
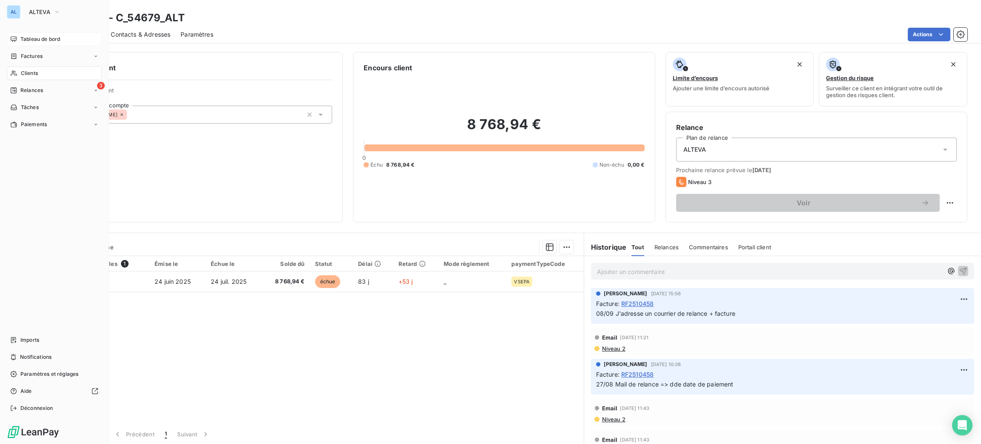
click at [36, 37] on span "Tableau de bord" at bounding box center [40, 39] width 40 height 8
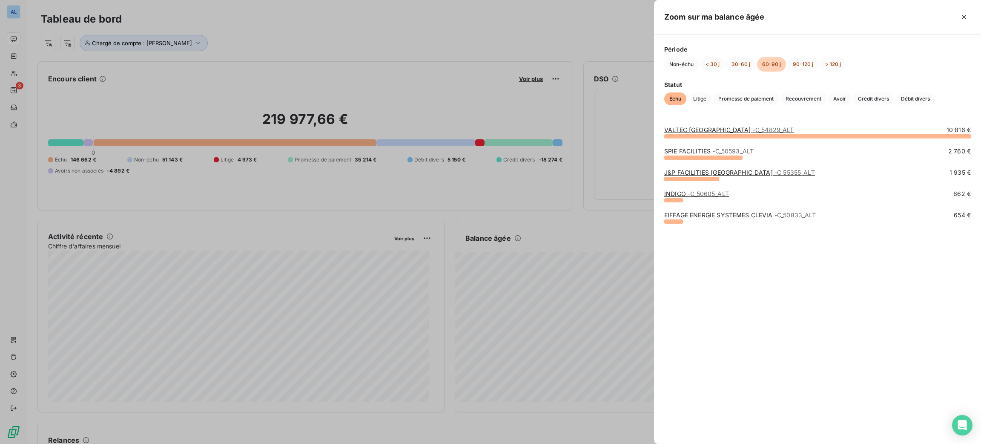
click at [681, 132] on link "VALTEC FRANCE - C_54829_ALT" at bounding box center [729, 129] width 130 height 7
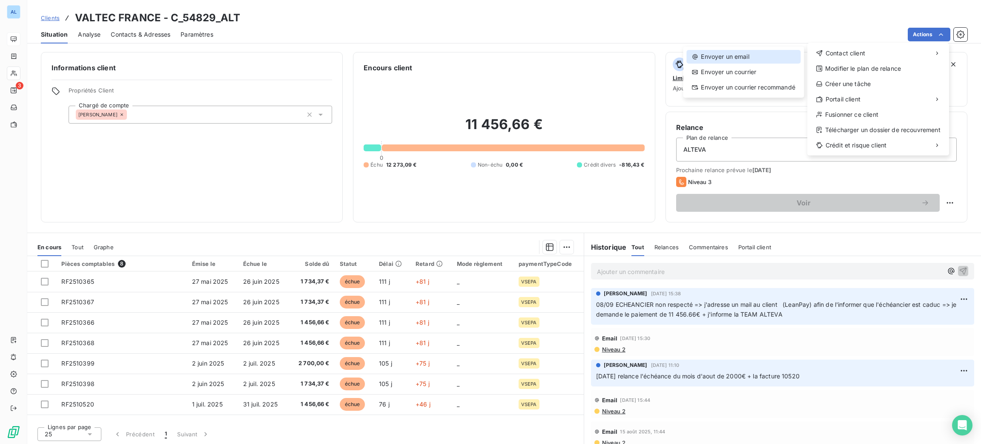
click at [724, 60] on div "Envoyer un email" at bounding box center [743, 57] width 114 height 14
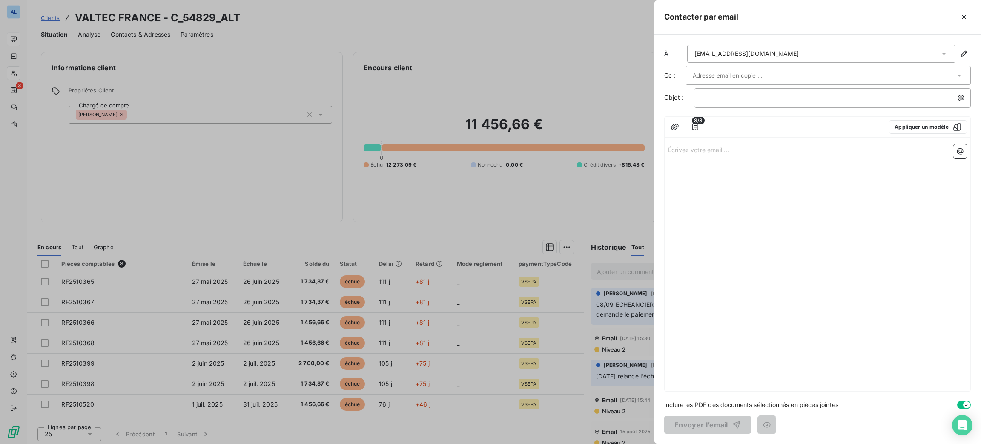
click at [916, 118] on div "8/8 Appliquer un modèle" at bounding box center [818, 127] width 306 height 21
click at [916, 120] on div "8/8 Appliquer un modèle" at bounding box center [818, 127] width 306 height 21
click at [916, 125] on button "Appliquer un modèle" at bounding box center [928, 127] width 78 height 14
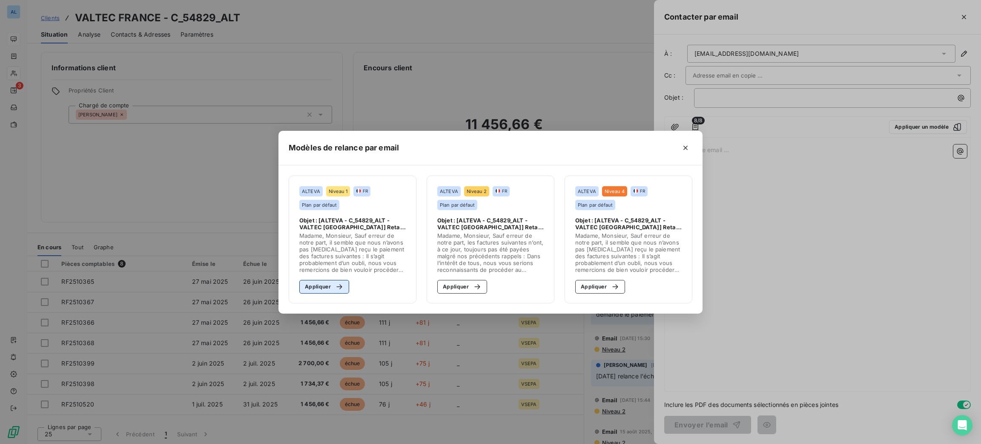
click at [343, 285] on icon "button" at bounding box center [339, 286] width 9 height 9
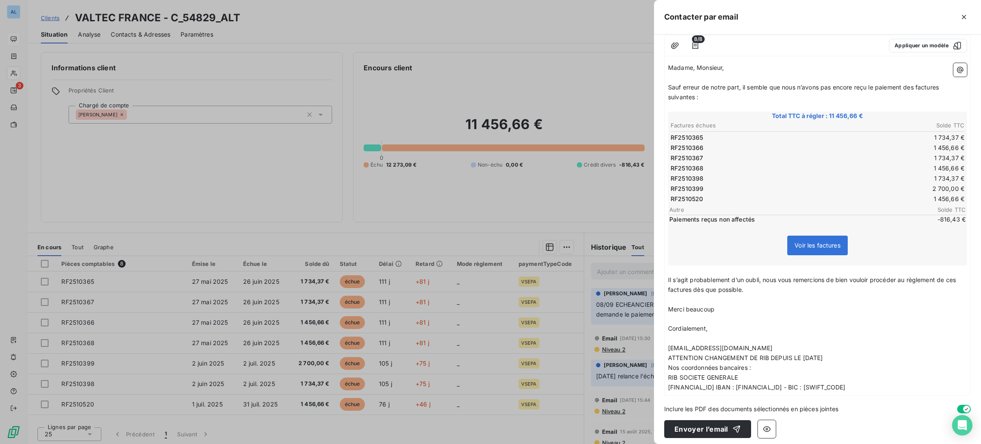
scroll to position [83, 0]
click at [717, 431] on button "Envoyer l’email" at bounding box center [707, 428] width 87 height 18
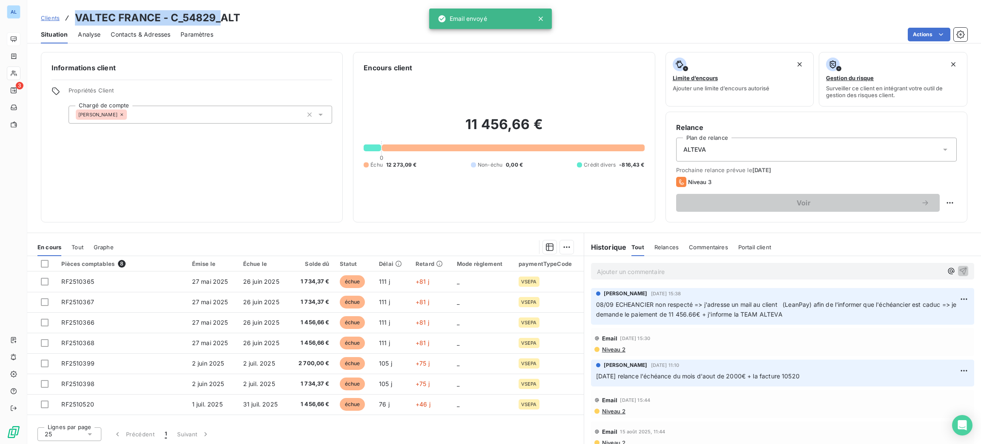
drag, startPoint x: 216, startPoint y: 17, endPoint x: 76, endPoint y: 5, distance: 140.6
click at [76, 5] on div "Clients VALTEC [GEOGRAPHIC_DATA] - C_54829_ALT Situation Analyse Contacts & Adr…" at bounding box center [504, 21] width 954 height 43
copy h3 "VALTEC FRANCE - C_54829_"
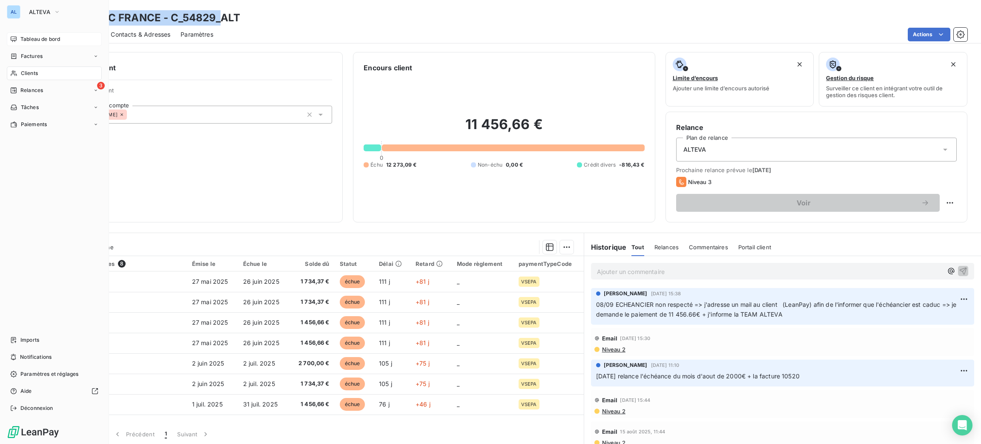
click at [17, 35] on div "Tableau de bord" at bounding box center [54, 39] width 95 height 14
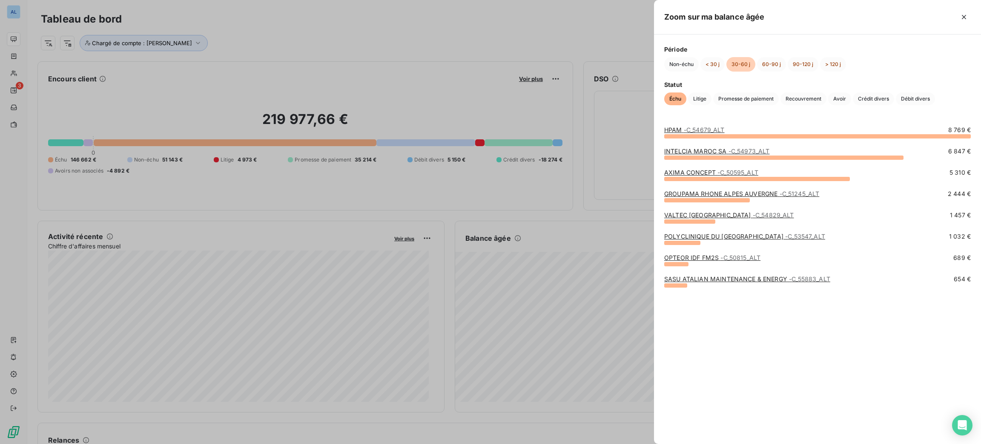
click at [707, 174] on link "AXIMA CONCEPT - C_50595_ALT" at bounding box center [711, 172] width 94 height 7
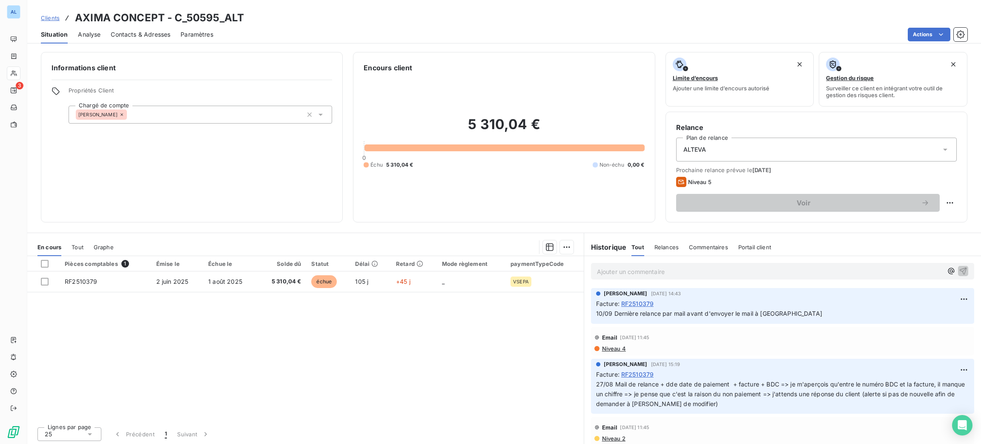
click at [216, 9] on div "Clients AXIMA CONCEPT - C_50595_ALT Situation Analyse Contacts & Adresses Param…" at bounding box center [504, 21] width 954 height 43
drag, startPoint x: 218, startPoint y: 18, endPoint x: 76, endPoint y: 14, distance: 141.4
click at [76, 14] on h3 "AXIMA CONCEPT - C_50595_ALT" at bounding box center [159, 17] width 169 height 15
copy h3 "AXIMA CONCEPT - C_50595"
click at [917, 32] on html "AL 3 Clients AXIMA CONCEPT - C_50595_ALT Situation Analyse Contacts & Adresses …" at bounding box center [490, 222] width 981 height 444
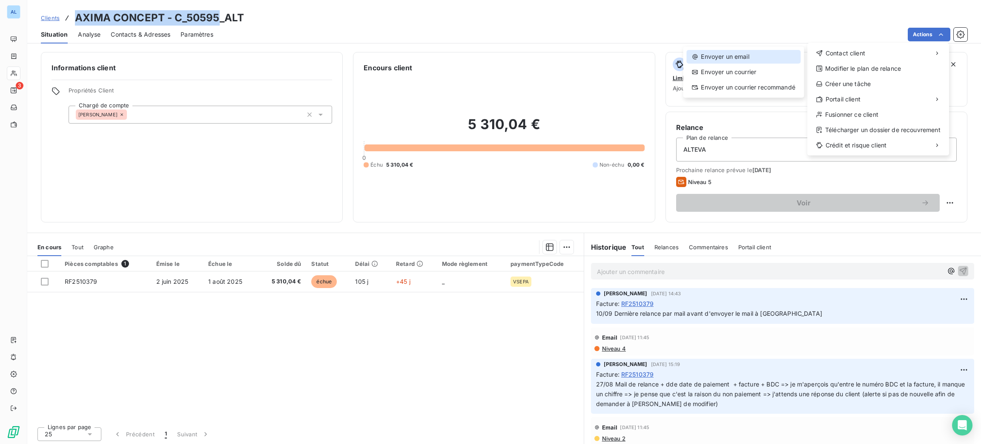
click at [763, 62] on div "Envoyer un email" at bounding box center [743, 57] width 114 height 14
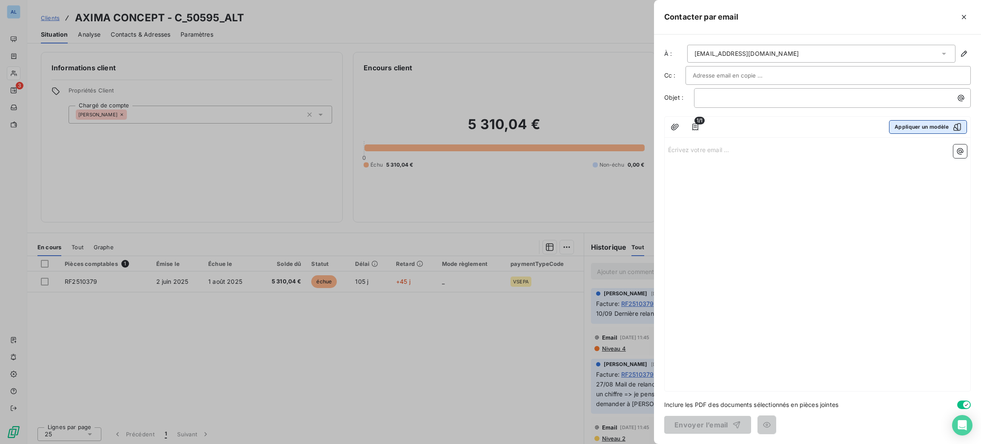
click at [936, 129] on button "Appliquer un modèle" at bounding box center [928, 127] width 78 height 14
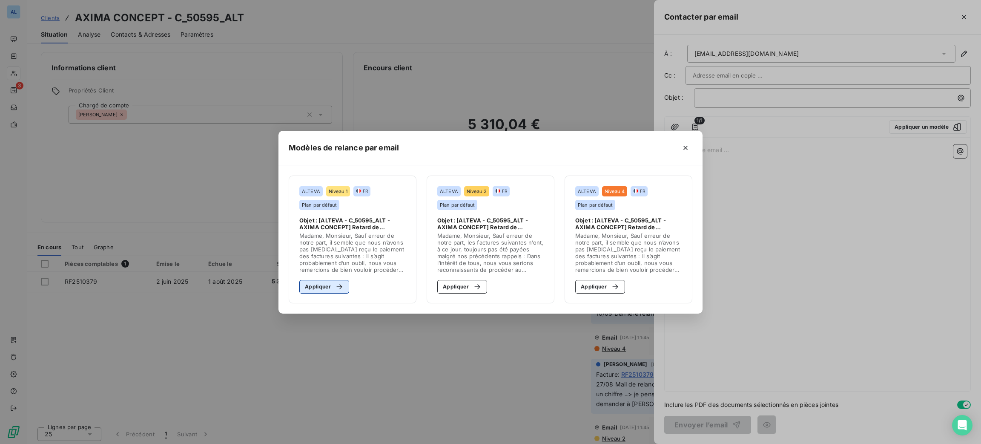
click at [339, 288] on icon "button" at bounding box center [339, 286] width 9 height 9
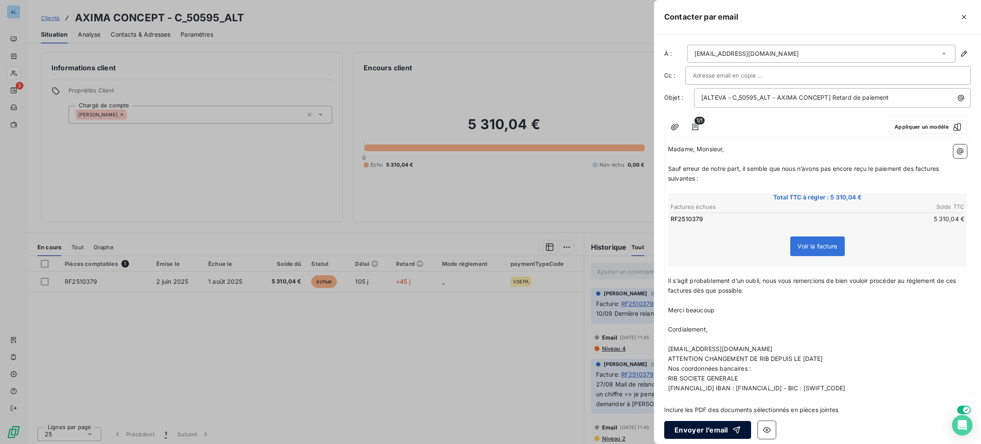
click at [727, 430] on button "Envoyer l’email" at bounding box center [707, 430] width 87 height 18
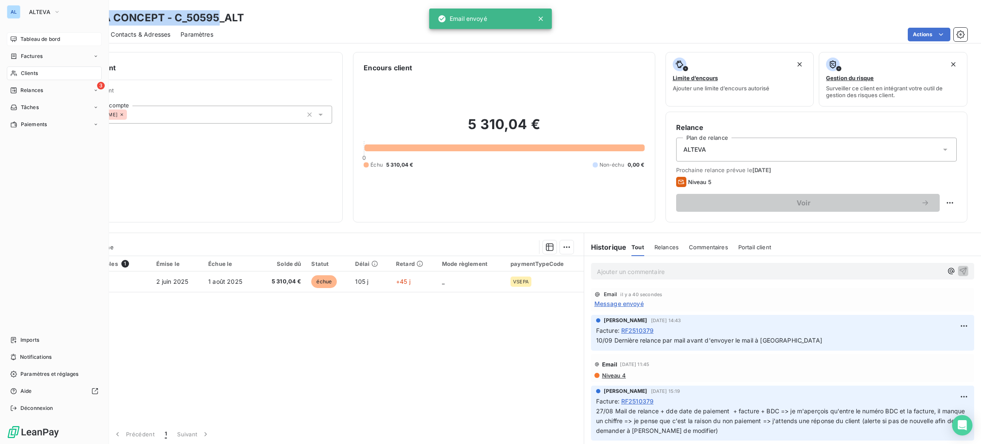
click at [32, 34] on div "Tableau de bord" at bounding box center [54, 39] width 95 height 14
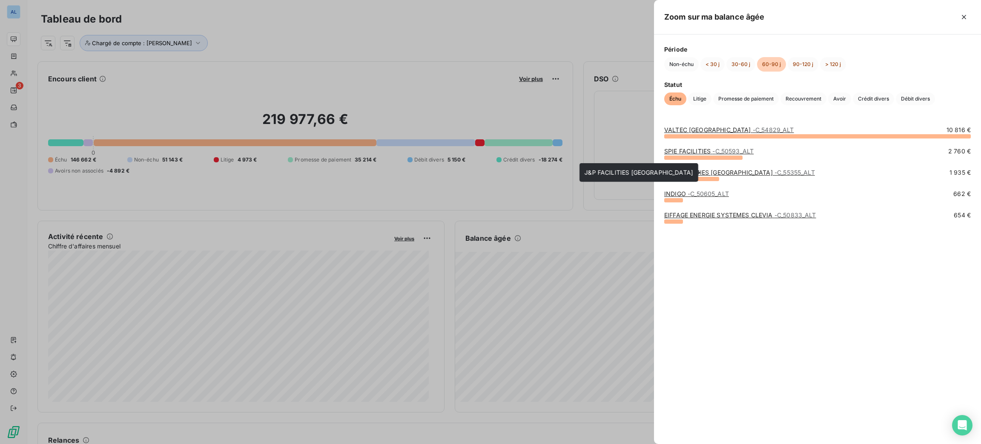
click at [686, 173] on link "J&P FACILITIES [GEOGRAPHIC_DATA] - C_55355_ALT" at bounding box center [739, 172] width 151 height 7
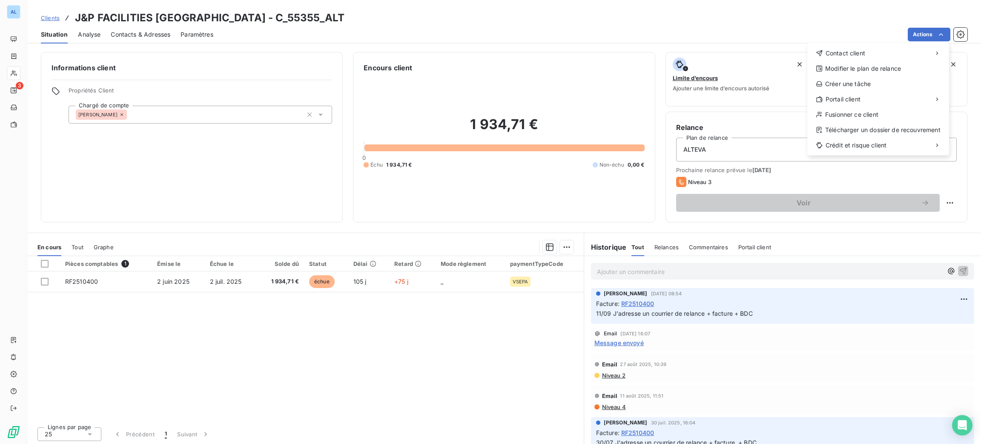
drag, startPoint x: 466, startPoint y: 330, endPoint x: 345, endPoint y: 304, distance: 123.9
click at [465, 329] on html "AL 3 Clients J&P FACILITIES [GEOGRAPHIC_DATA] - C_55355_ALT Situation Analyse C…" at bounding box center [490, 222] width 981 height 444
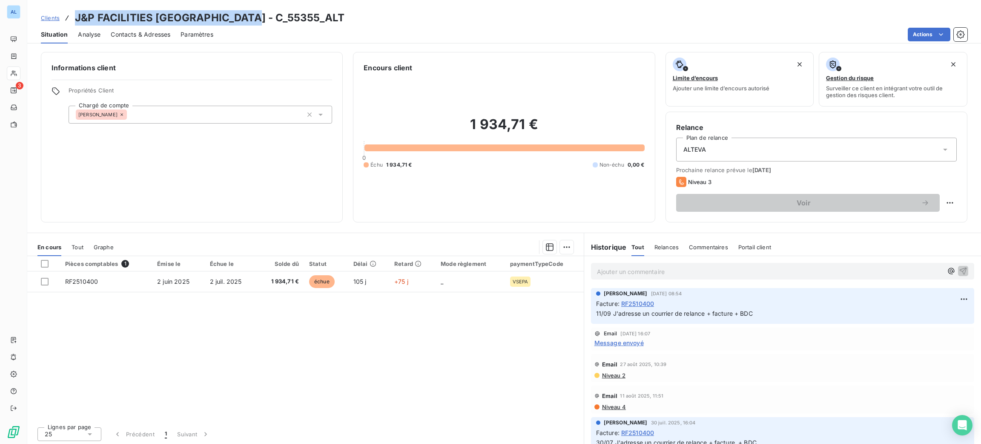
drag, startPoint x: 247, startPoint y: 14, endPoint x: 75, endPoint y: 4, distance: 172.3
click at [75, 4] on div "Clients J&P FACILITIES [GEOGRAPHIC_DATA] - C_55355_ALT Situation Analyse Contac…" at bounding box center [504, 21] width 954 height 43
copy h3 "J&P FACILITIES [GEOGRAPHIC_DATA] - C_55355"
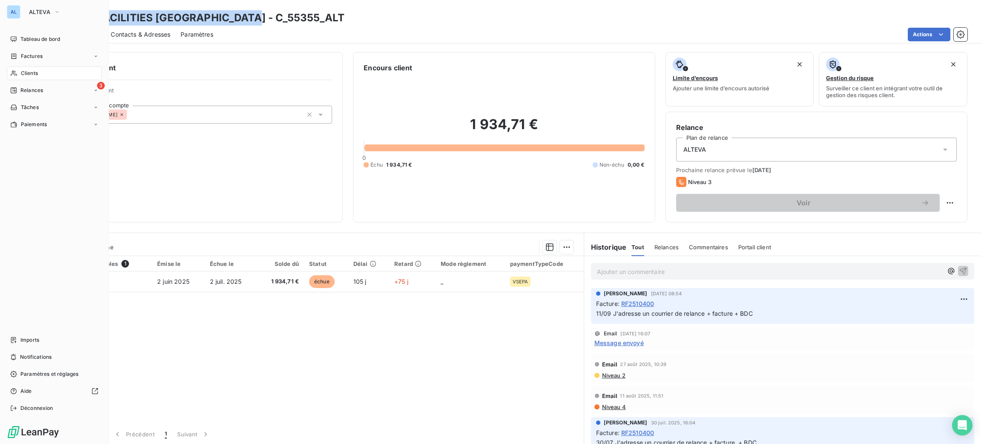
click at [24, 25] on div "AL ALTEVA Tableau de bord Factures Clients 3 Relances Tâches Paiements Imports …" at bounding box center [54, 222] width 109 height 444
click at [26, 39] on span "Tableau de bord" at bounding box center [40, 39] width 40 height 8
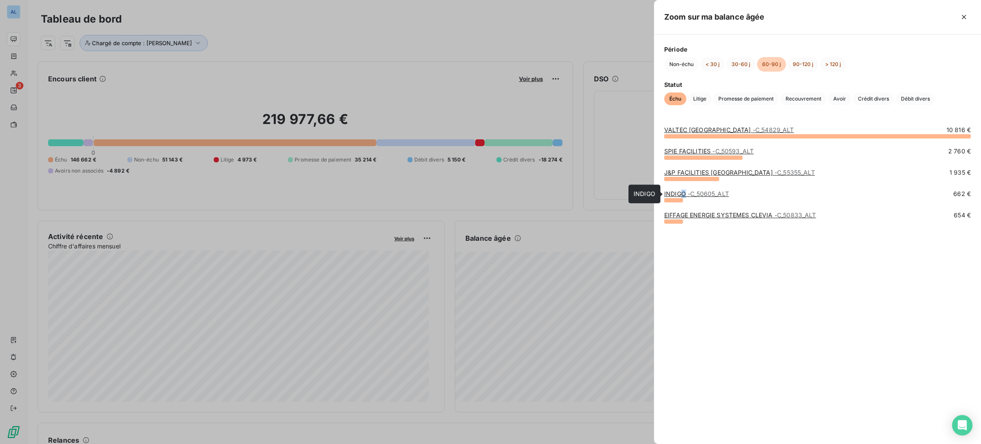
click at [684, 192] on link "INDIGO - C_50605_ALT" at bounding box center [696, 193] width 65 height 7
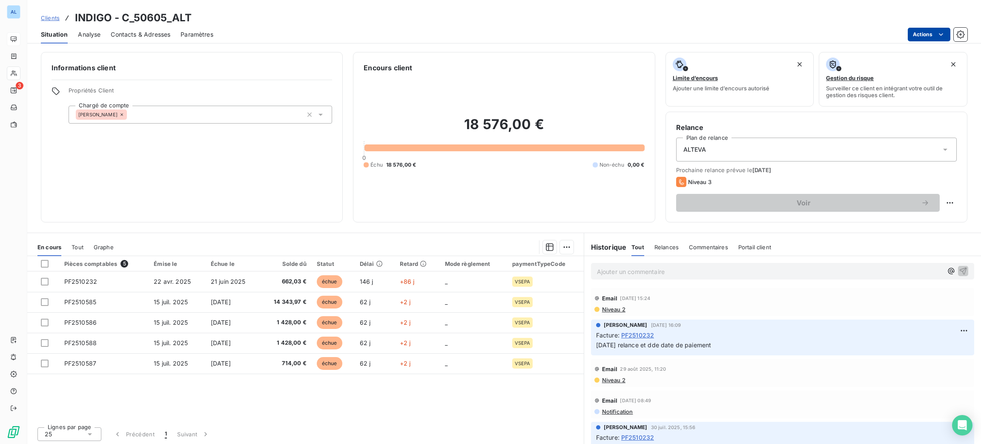
click at [921, 35] on html "AL 3 Clients INDIGO - C_50605_ALT Situation Analyse Contacts & Adresses Paramèt…" at bounding box center [490, 222] width 981 height 444
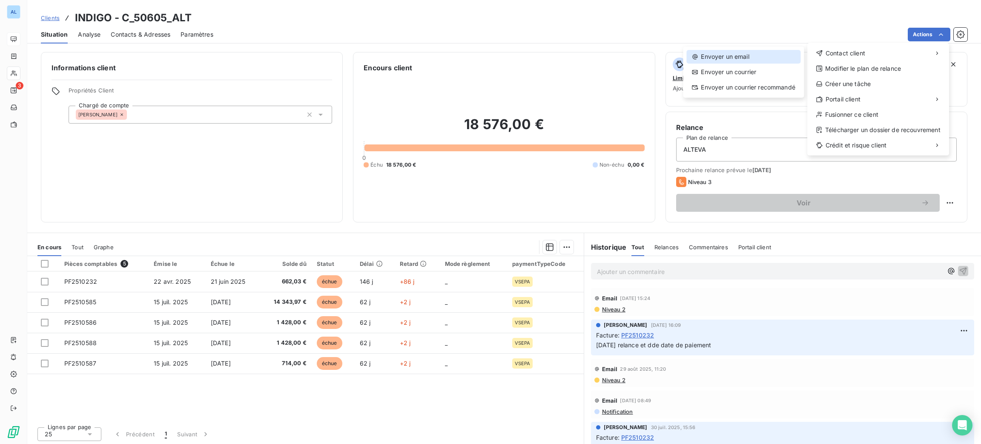
click at [768, 60] on div "Envoyer un email" at bounding box center [743, 57] width 114 height 14
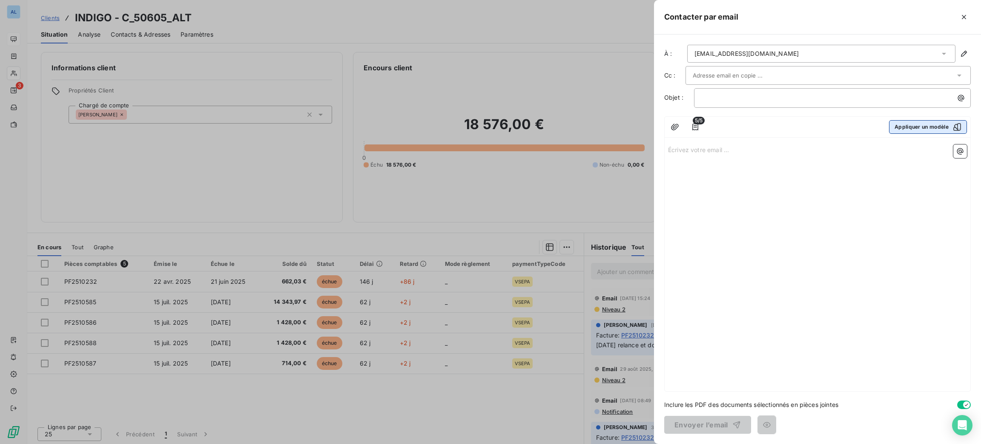
click at [932, 125] on button "Appliquer un modèle" at bounding box center [928, 127] width 78 height 14
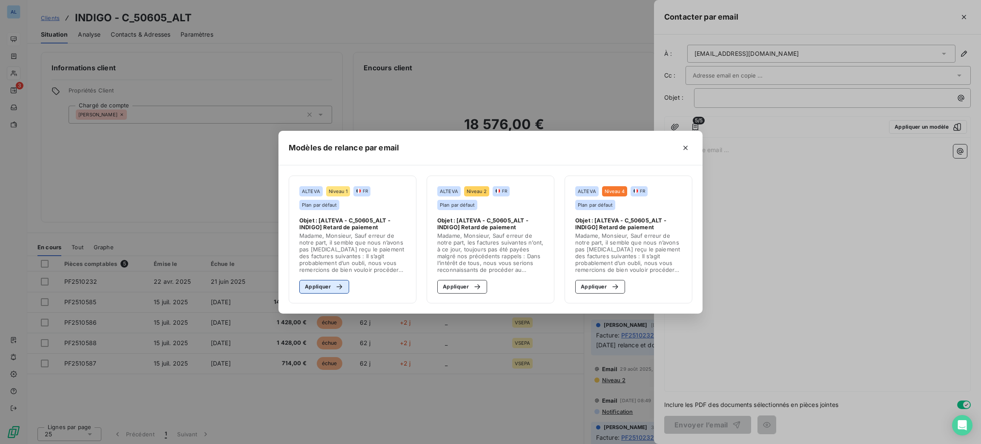
click at [344, 282] on button "Appliquer" at bounding box center [324, 287] width 50 height 14
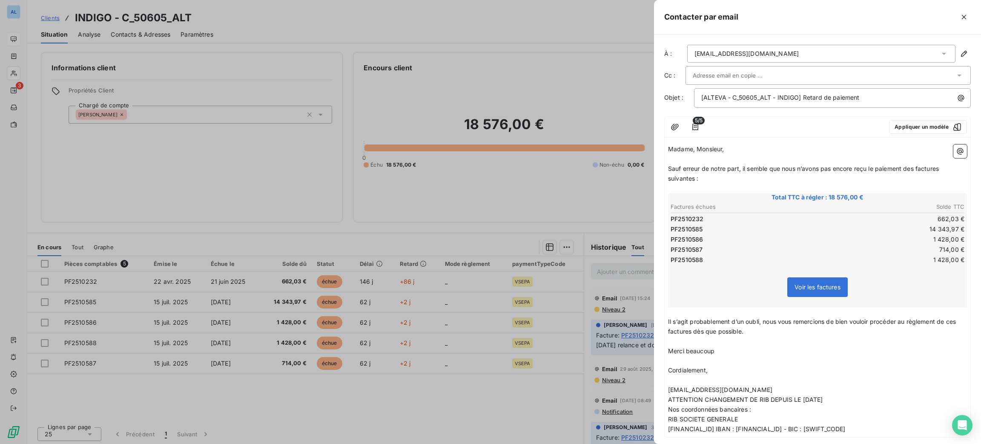
scroll to position [44, 0]
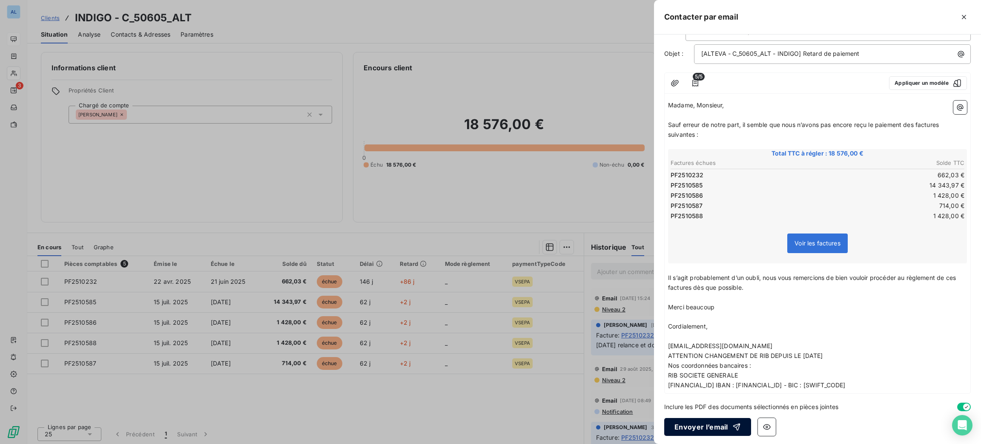
click at [725, 424] on button "Envoyer l’email" at bounding box center [707, 427] width 87 height 18
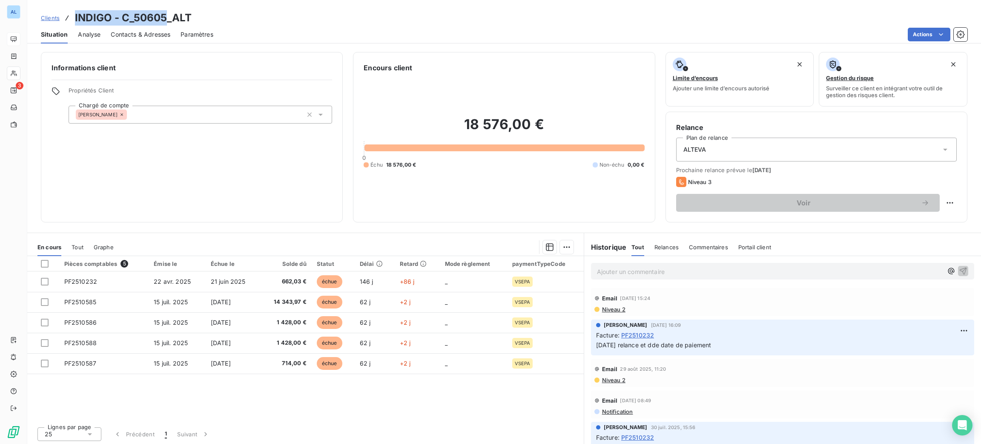
drag, startPoint x: 167, startPoint y: 15, endPoint x: 76, endPoint y: 17, distance: 91.1
click at [70, 17] on div "Clients INDIGO - C_50605_ALT" at bounding box center [116, 17] width 151 height 15
copy h3 "INDIGO - C_50605"
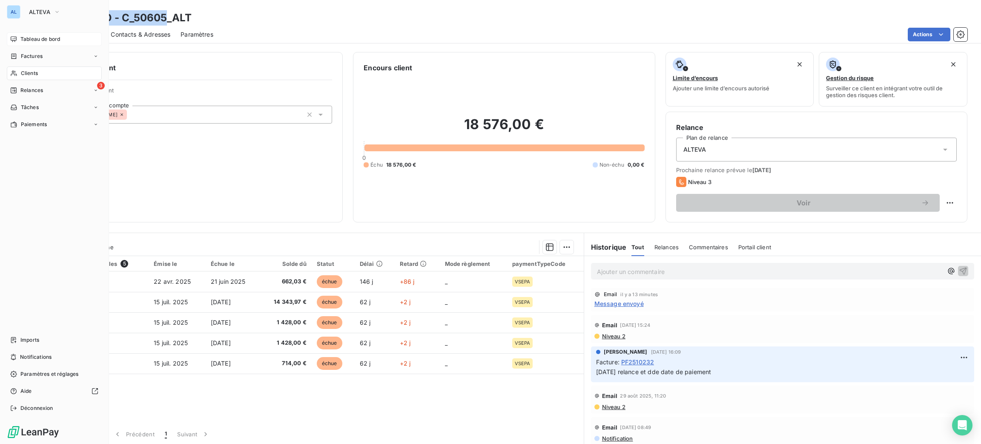
click at [43, 40] on span "Tableau de bord" at bounding box center [40, 39] width 40 height 8
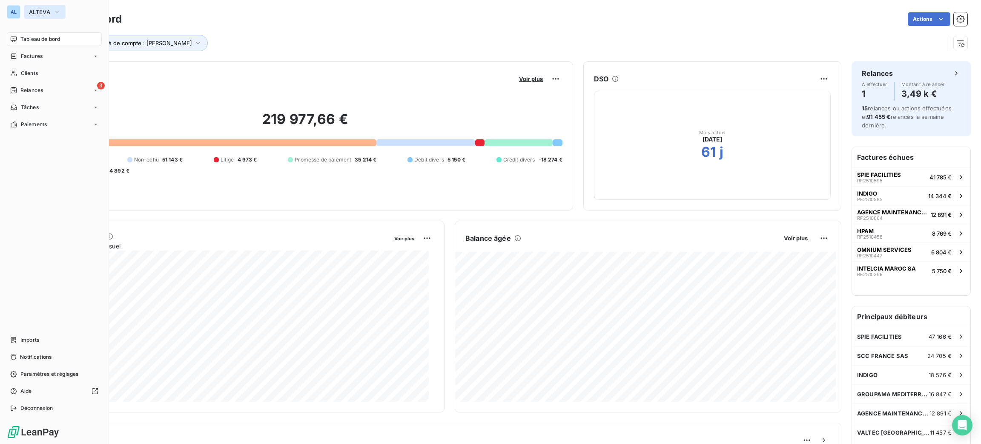
click at [37, 18] on button "ALTEVA" at bounding box center [45, 12] width 42 height 14
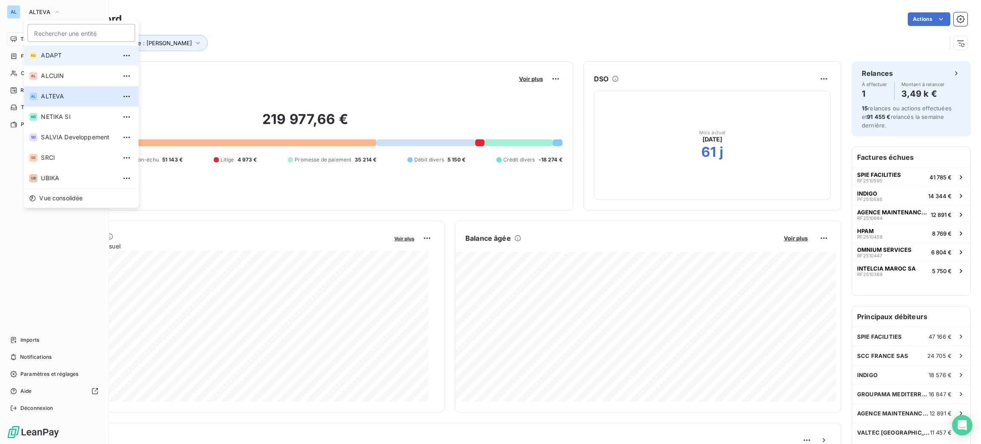
click at [55, 53] on span "ADAPT" at bounding box center [78, 55] width 75 height 9
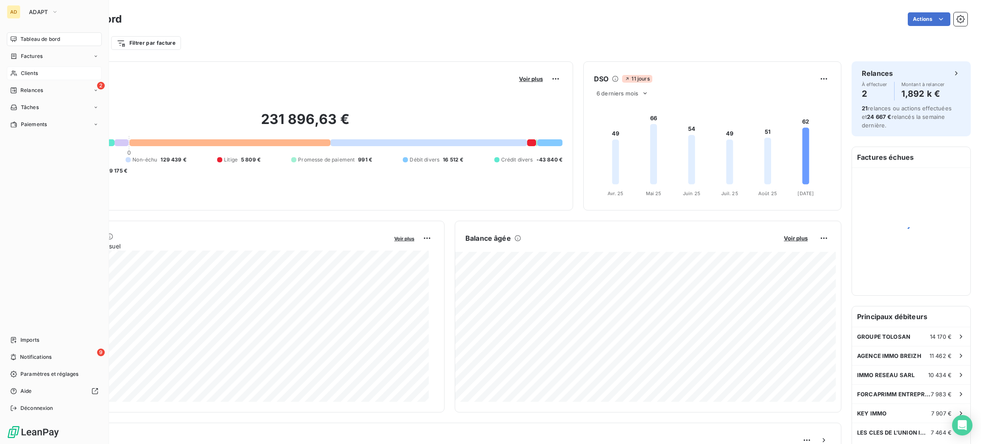
click at [37, 78] on div "Clients" at bounding box center [54, 73] width 95 height 14
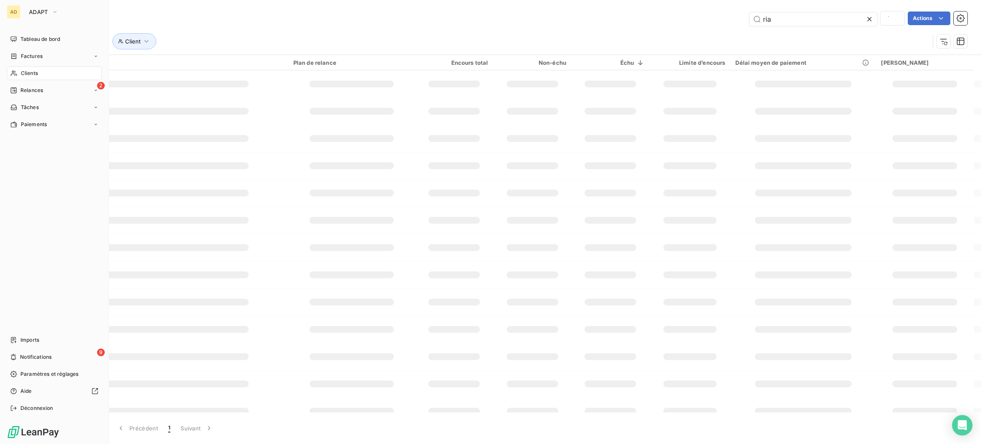
type input "salv"
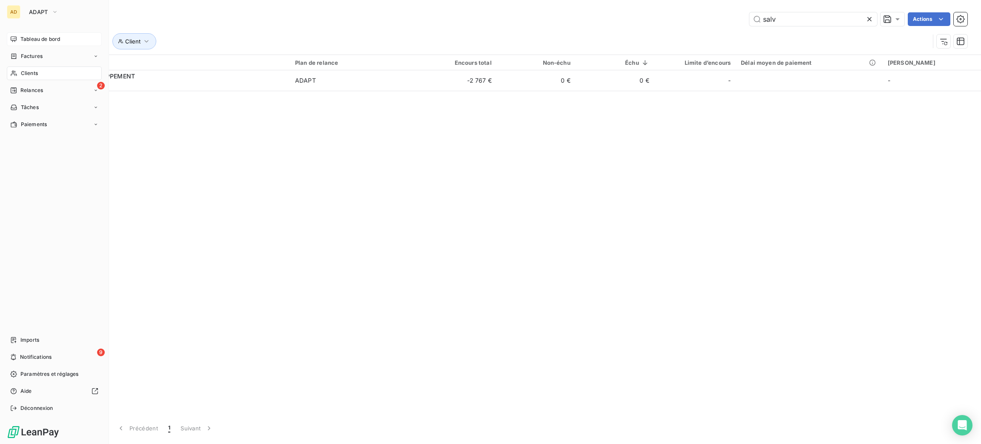
click at [37, 39] on span "Tableau de bord" at bounding box center [40, 39] width 40 height 8
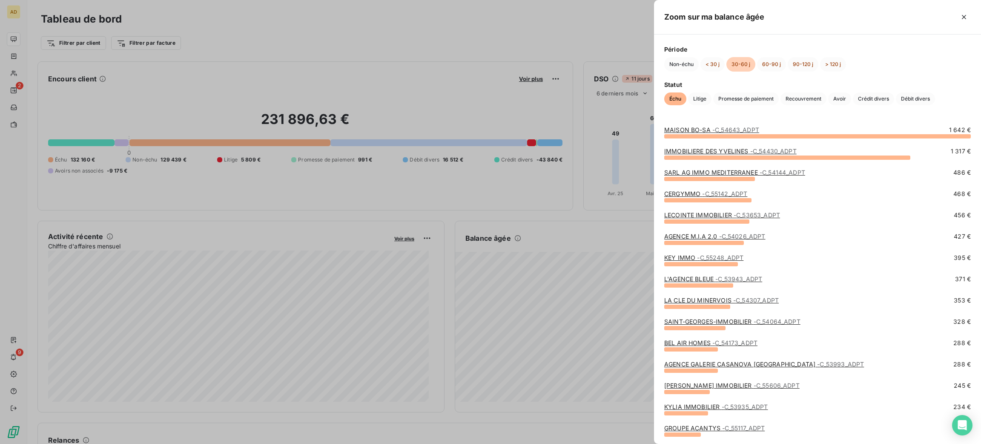
click at [712, 282] on link "L'AGENCE BLEUE - C_53943_ADPT" at bounding box center [713, 278] width 98 height 7
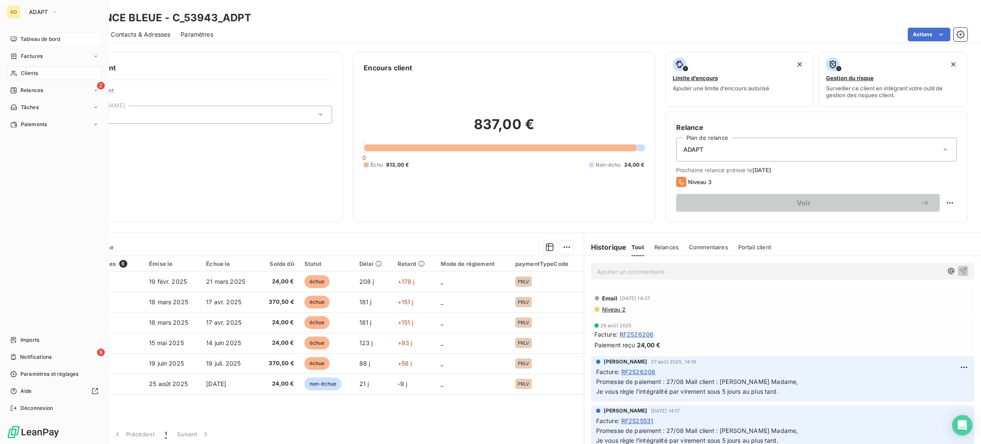
click at [42, 34] on div "Tableau de bord" at bounding box center [54, 39] width 95 height 14
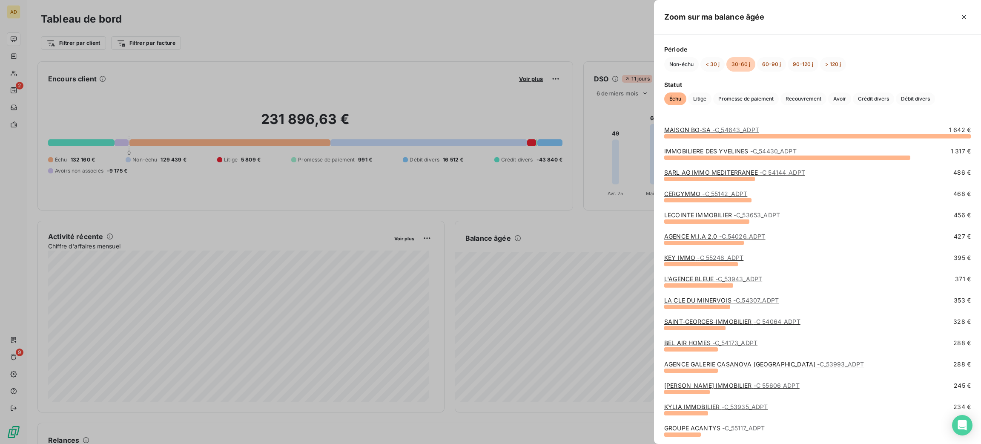
scroll to position [128, 0]
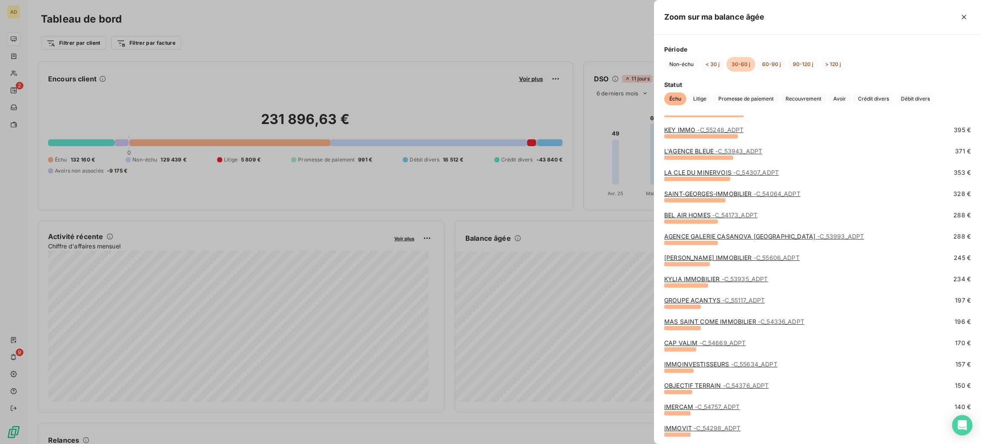
click at [723, 422] on div "IMERCAM - C_54757_ADPT 140 €" at bounding box center [817, 412] width 307 height 21
click at [722, 428] on span "- C_54298_ADPT" at bounding box center [717, 427] width 47 height 7
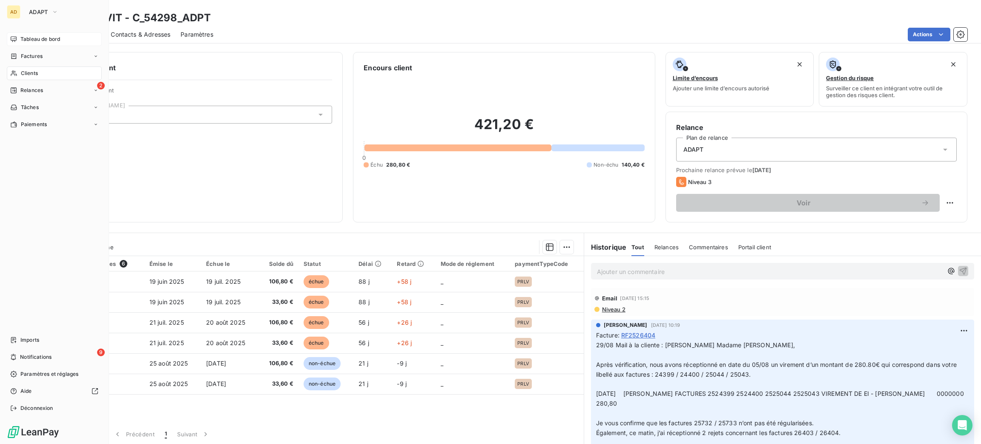
click at [27, 32] on div "Tableau de bord" at bounding box center [54, 39] width 95 height 14
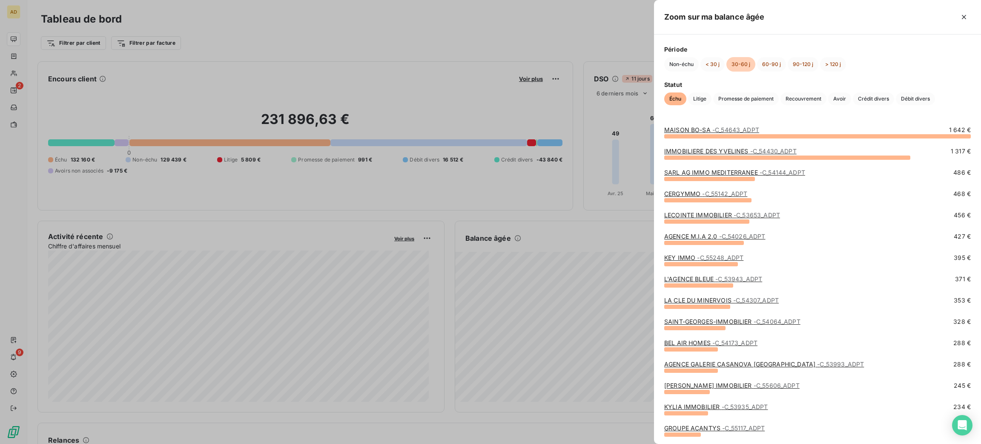
click at [29, 81] on div at bounding box center [490, 222] width 981 height 444
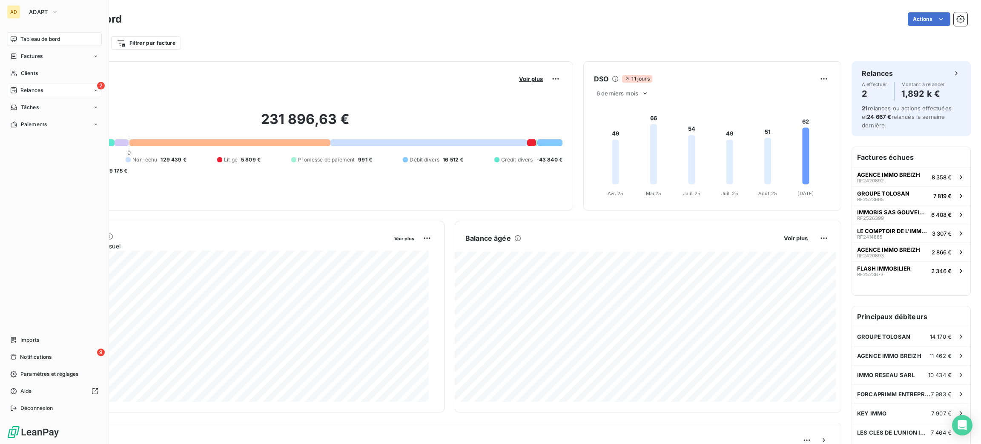
click at [26, 88] on span "Relances" at bounding box center [31, 90] width 23 height 8
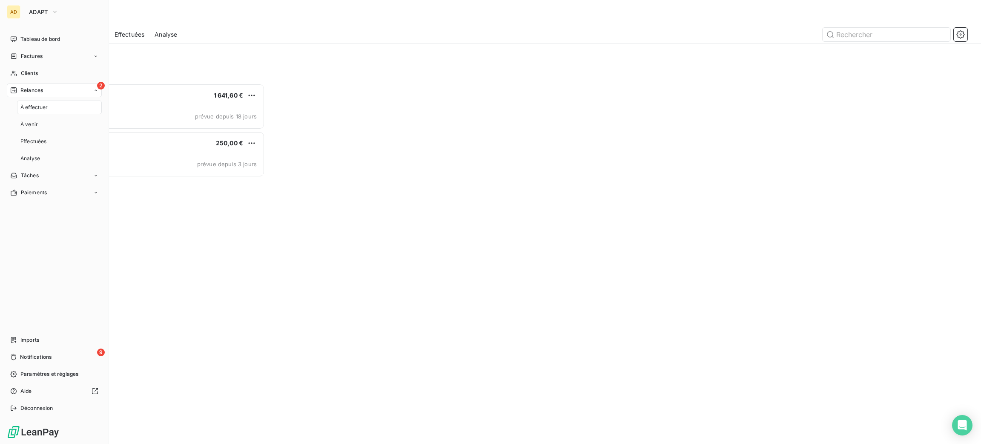
scroll to position [350, 214]
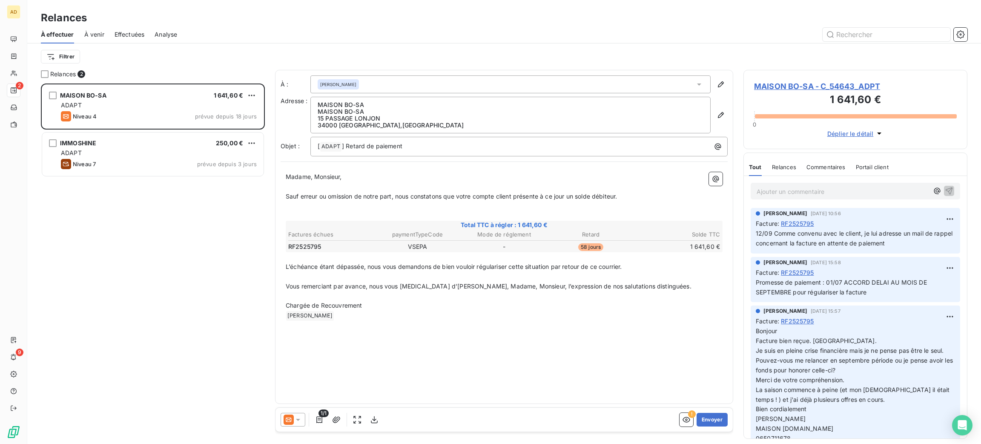
click at [225, 64] on div "Filtrer" at bounding box center [504, 57] width 927 height 16
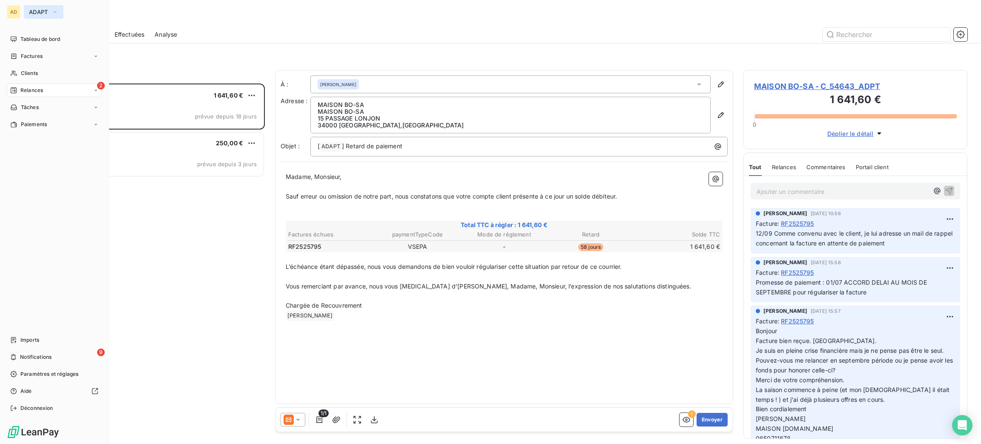
drag, startPoint x: 35, startPoint y: 9, endPoint x: 41, endPoint y: 11, distance: 6.2
click at [41, 11] on span "ADAPT" at bounding box center [38, 12] width 19 height 7
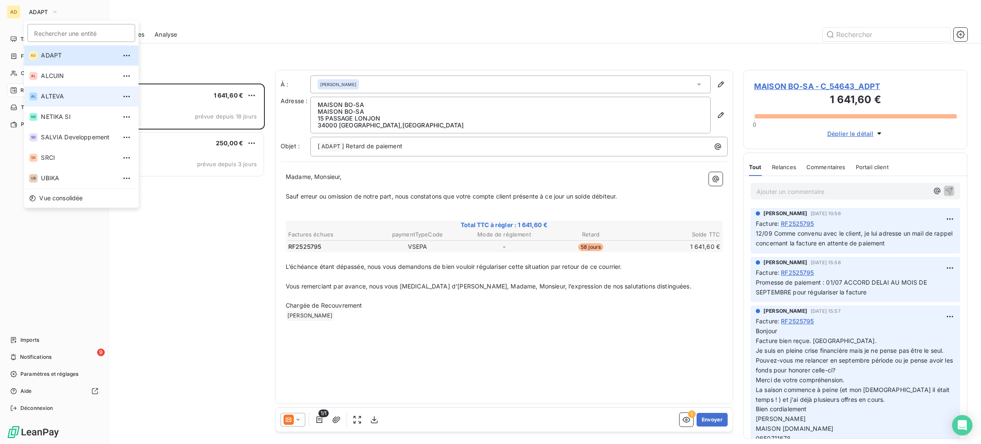
click at [89, 94] on span "ALTEVA" at bounding box center [78, 96] width 75 height 9
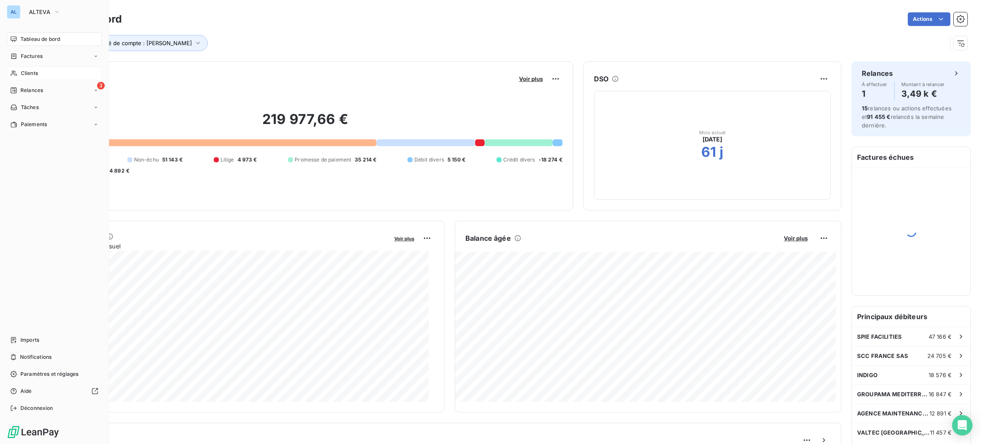
click at [24, 72] on span "Clients" at bounding box center [29, 73] width 17 height 8
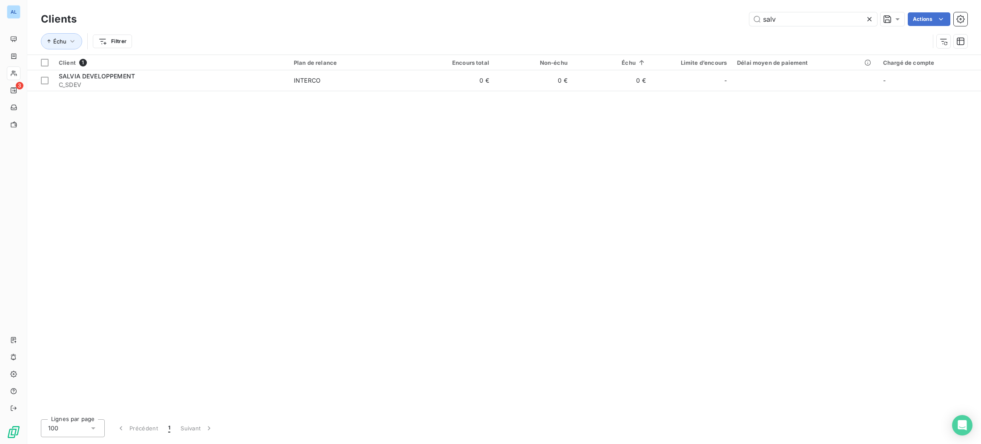
drag, startPoint x: 785, startPoint y: 25, endPoint x: 728, endPoint y: 15, distance: 58.0
click at [732, 16] on div "salv Actions" at bounding box center [527, 19] width 881 height 14
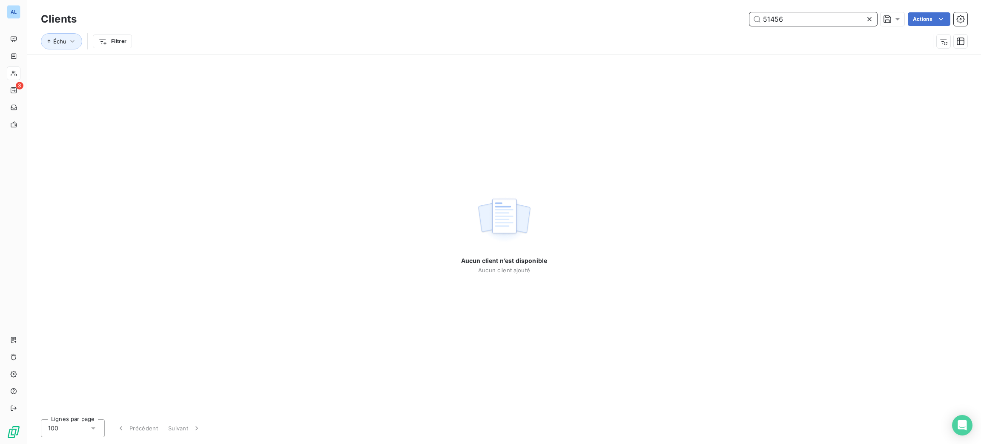
drag, startPoint x: 821, startPoint y: 17, endPoint x: 614, endPoint y: 19, distance: 207.0
click at [617, 17] on div "51456 Actions" at bounding box center [527, 19] width 881 height 14
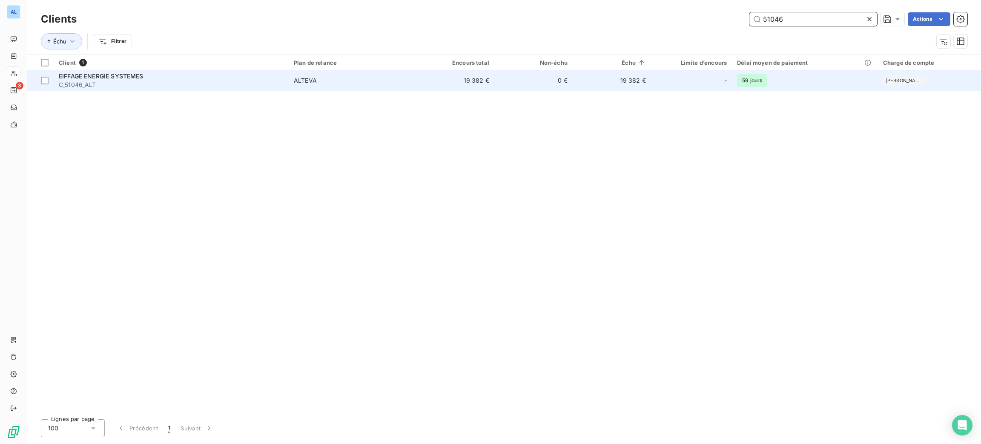
type input "51046"
click at [353, 83] on span "ALTEVA" at bounding box center [352, 80] width 117 height 9
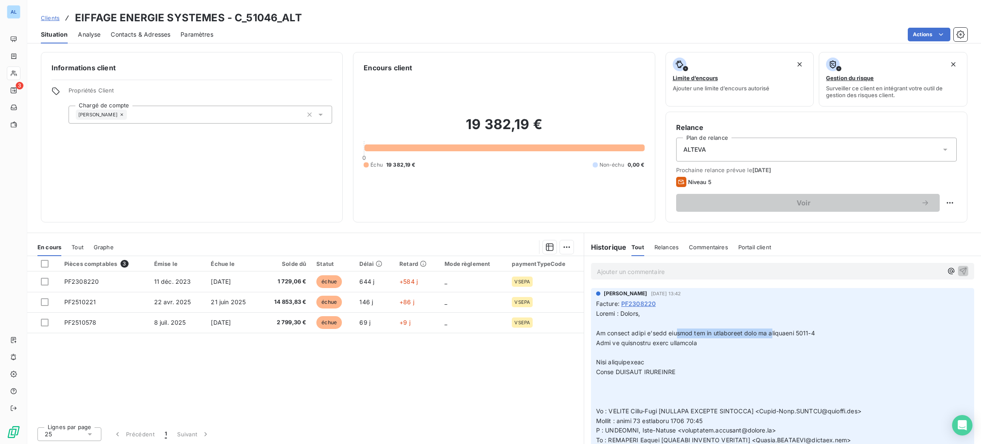
drag, startPoint x: 756, startPoint y: 335, endPoint x: 663, endPoint y: 309, distance: 96.3
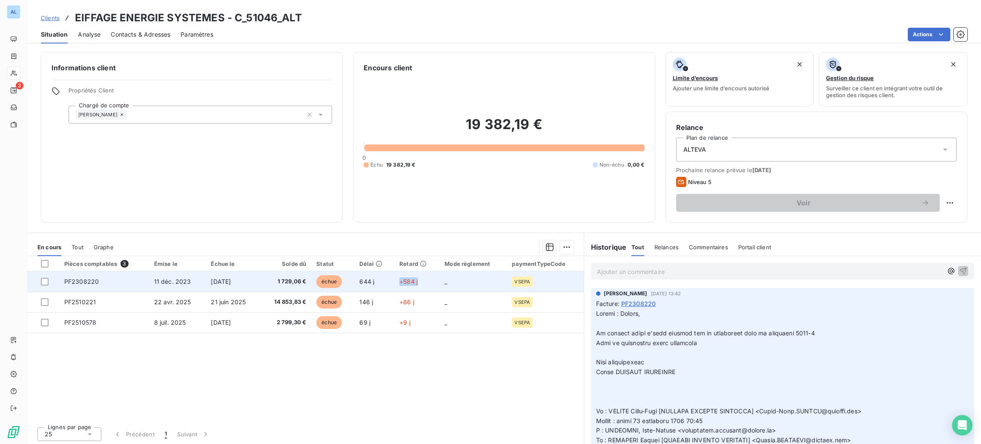
drag, startPoint x: 420, startPoint y: 286, endPoint x: 396, endPoint y: 283, distance: 24.5
click at [396, 283] on td "+584 j" at bounding box center [416, 281] width 45 height 20
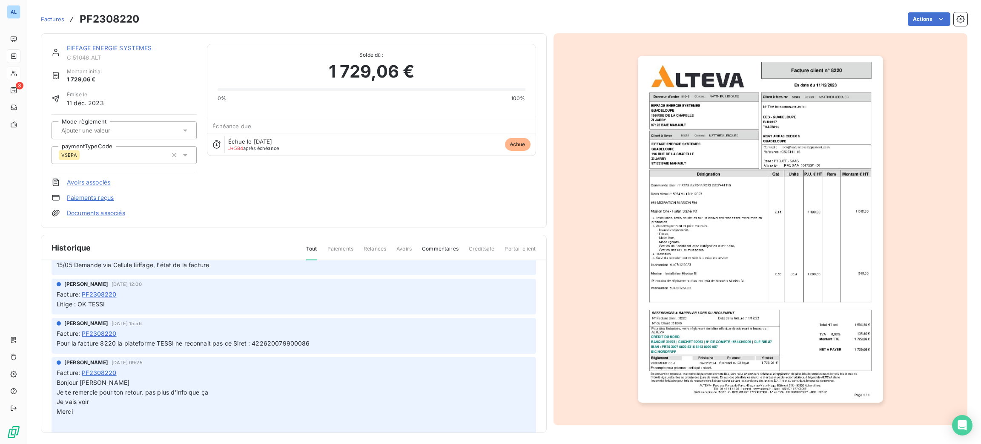
scroll to position [1967, 0]
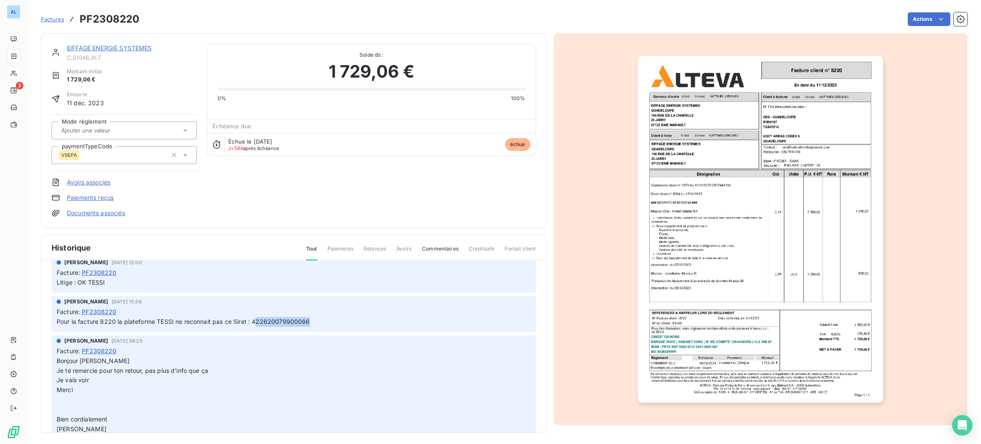
drag, startPoint x: 313, startPoint y: 316, endPoint x: 256, endPoint y: 318, distance: 56.2
click at [256, 318] on p "Pour la facture 8220 la plateforme TESSI ne reconnait pas ce Siret : 4226200799…" at bounding box center [294, 322] width 474 height 10
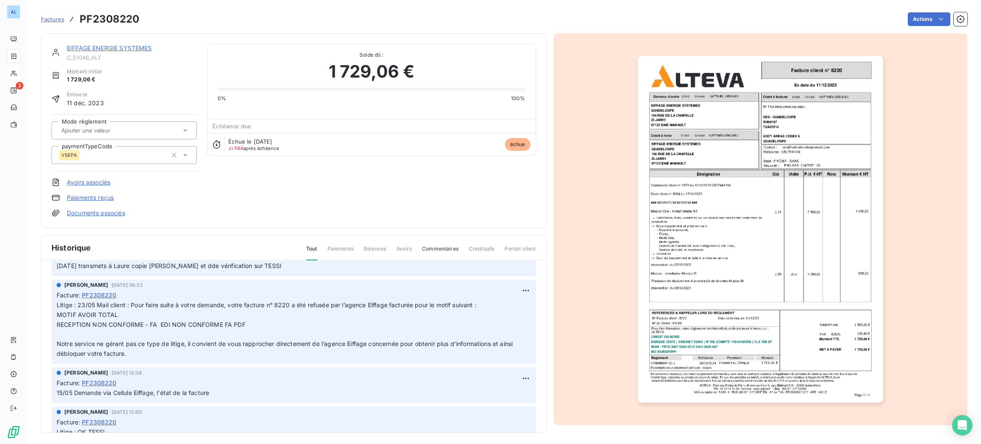
scroll to position [1839, 0]
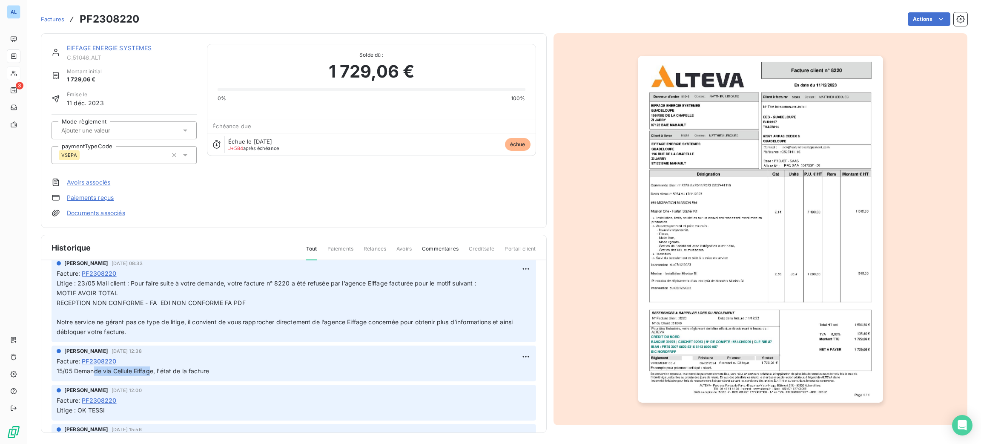
drag, startPoint x: 93, startPoint y: 373, endPoint x: 149, endPoint y: 375, distance: 56.7
click at [149, 375] on div "[PERSON_NAME] [DATE] 12:38 Facture : PF2308220 15/05 Demande via Cellule Eiffag…" at bounding box center [294, 363] width 485 height 36
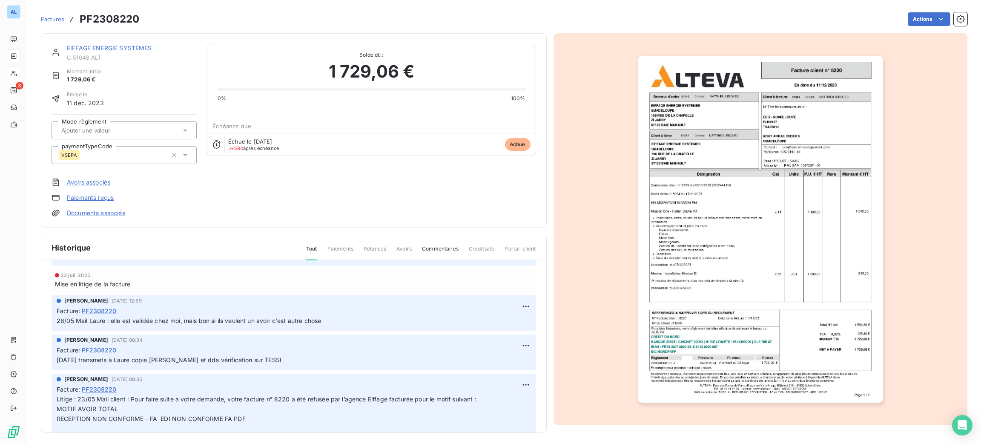
scroll to position [1711, 0]
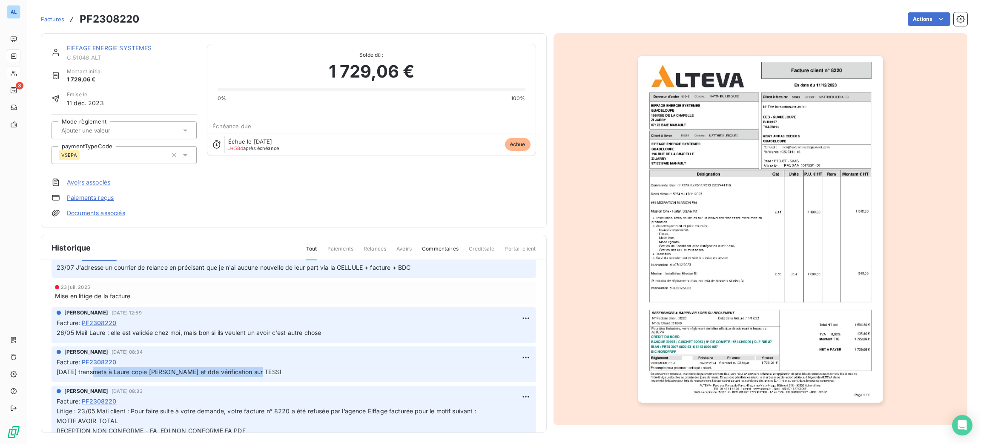
drag, startPoint x: 90, startPoint y: 366, endPoint x: 253, endPoint y: 380, distance: 163.7
click at [253, 380] on div "[PERSON_NAME] [DATE] 08:34 Facture : PF2308220 [DATE] transmets à Laure copie […" at bounding box center [294, 364] width 485 height 36
drag, startPoint x: 113, startPoint y: 331, endPoint x: 157, endPoint y: 333, distance: 43.9
click at [157, 333] on span "26/05 Mail Laure : elle est validée chez moi, mais bon si ils veulent un avoir …" at bounding box center [189, 332] width 264 height 7
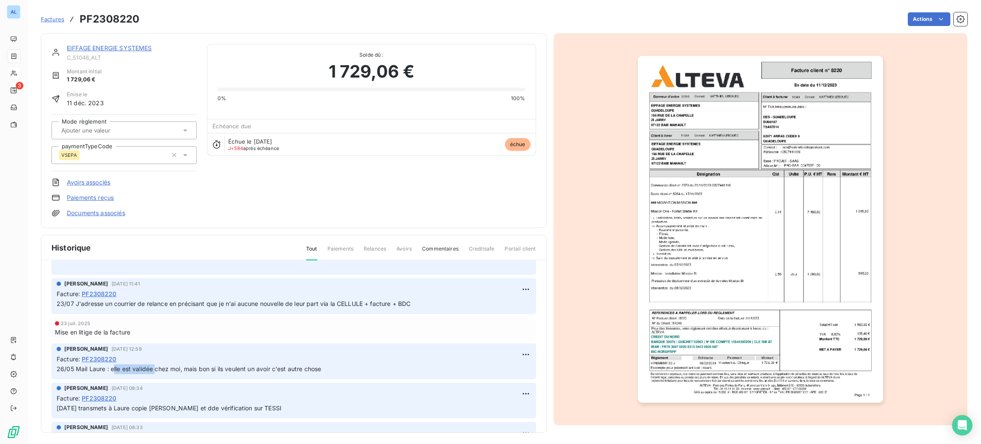
scroll to position [1647, 0]
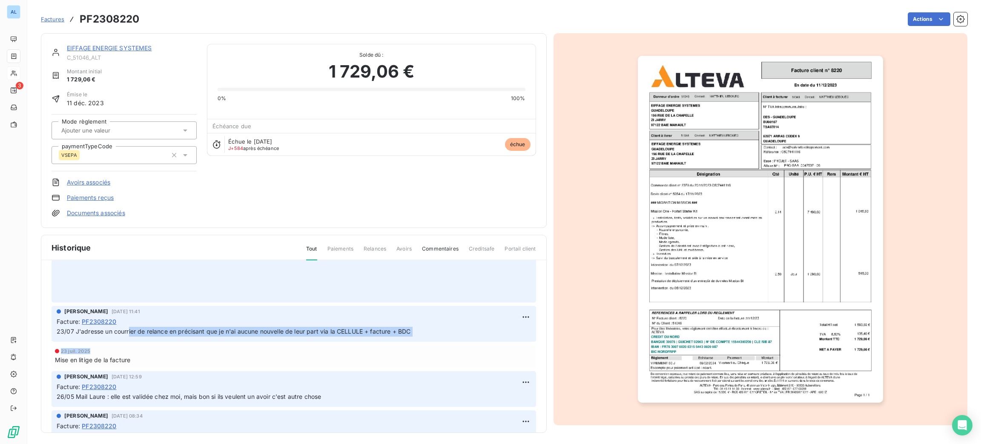
drag, startPoint x: 129, startPoint y: 333, endPoint x: 366, endPoint y: 342, distance: 237.4
click at [366, 342] on div "[PERSON_NAME] [DATE] 13:42 Facture : PF2308220 [DATE] Sortie de litige de la fa…" at bounding box center [294, 221] width 485 height 3156
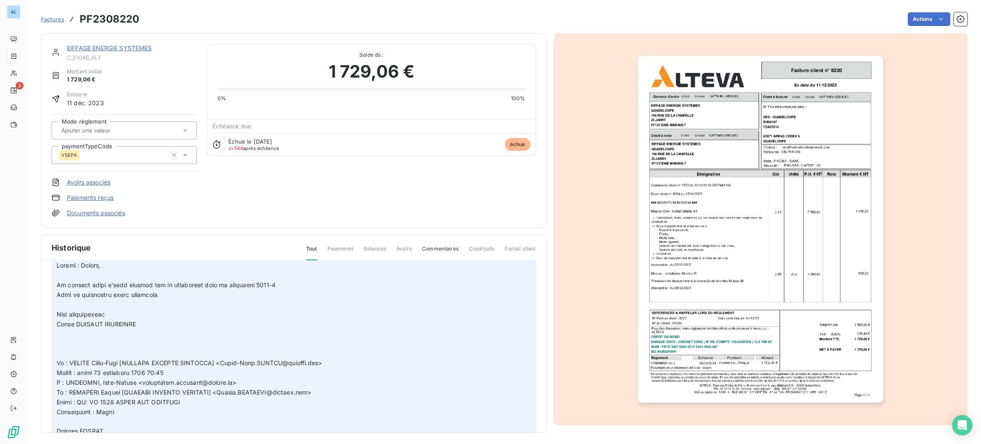
scroll to position [0, 0]
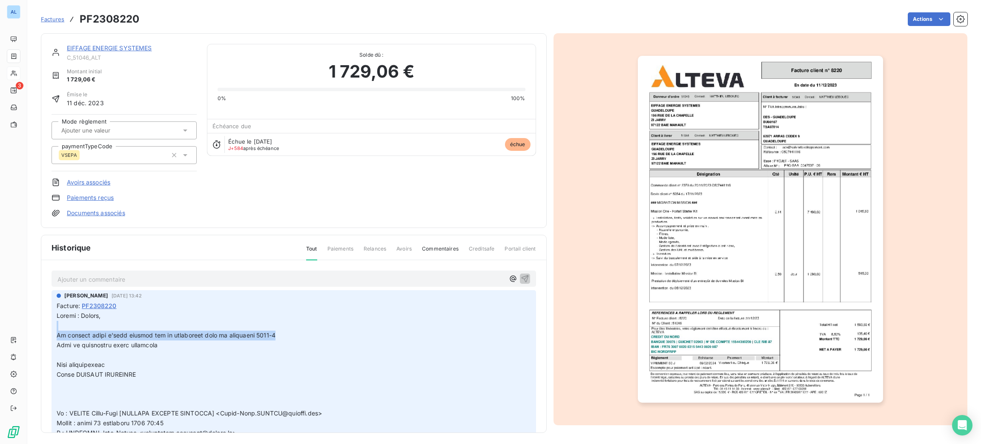
drag, startPoint x: 275, startPoint y: 334, endPoint x: 205, endPoint y: 330, distance: 70.0
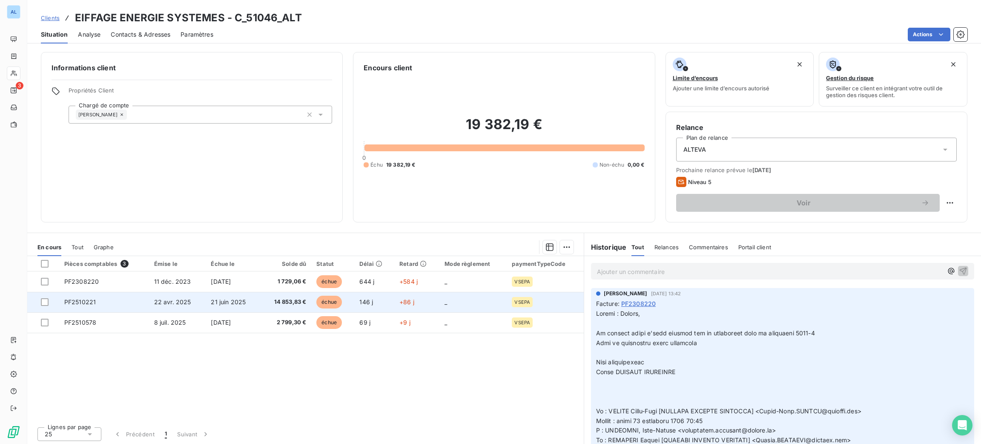
click at [315, 305] on td "échue" at bounding box center [332, 302] width 43 height 20
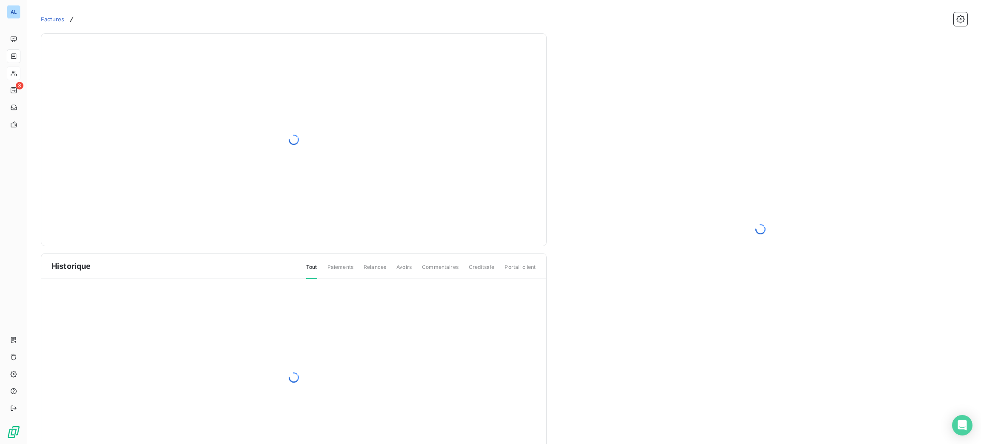
click at [283, 300] on div at bounding box center [293, 377] width 505 height 197
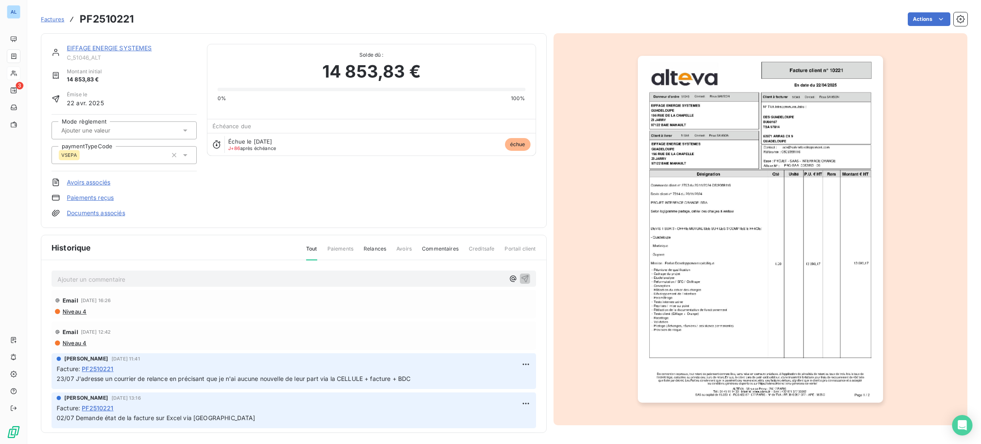
click at [283, 300] on div "Email [DATE] 16:26" at bounding box center [294, 300] width 478 height 14
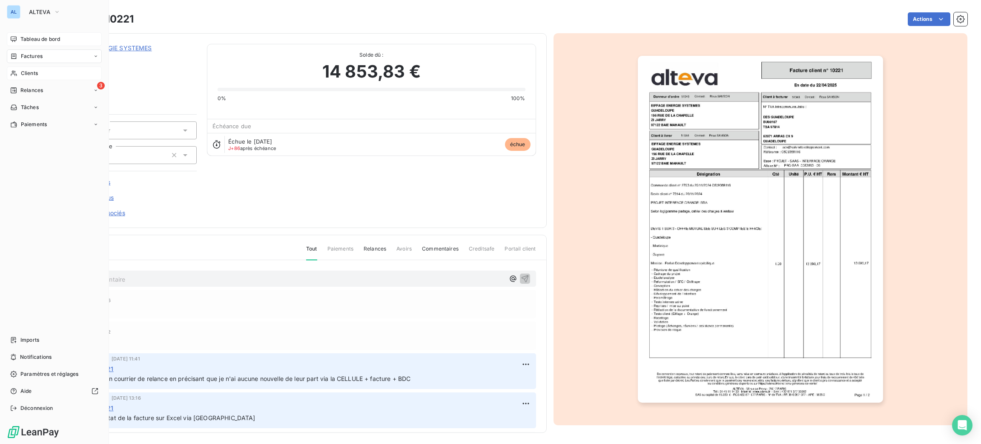
click at [37, 37] on span "Tableau de bord" at bounding box center [40, 39] width 40 height 8
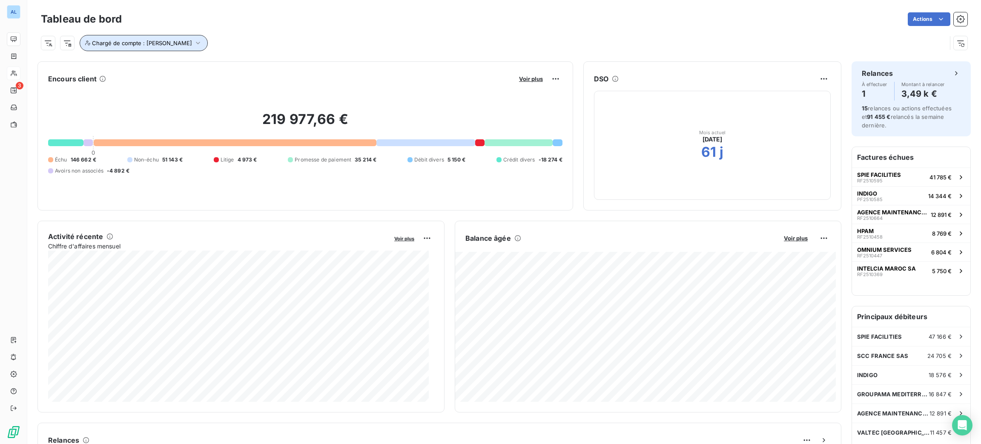
click at [157, 49] on button "Chargé de compte : [PERSON_NAME]" at bounding box center [144, 43] width 128 height 16
click at [254, 62] on input "text" at bounding box center [257, 65] width 7 height 8
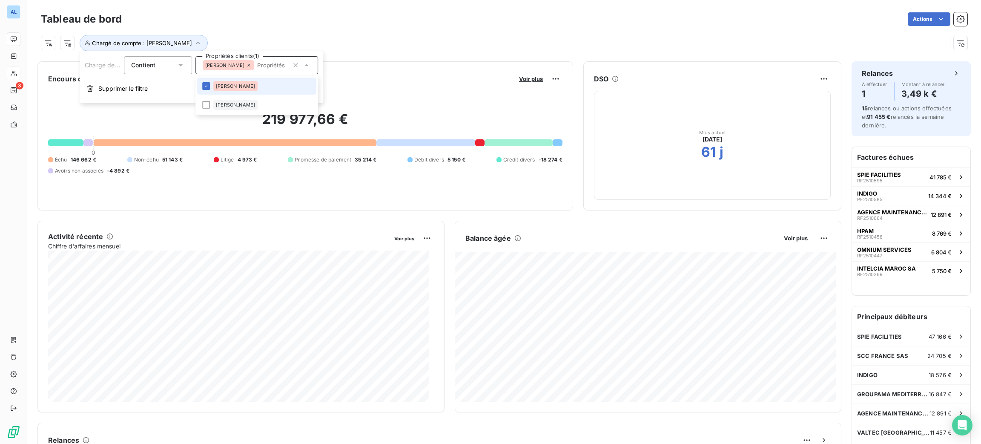
click at [246, 65] on icon at bounding box center [248, 65] width 5 height 5
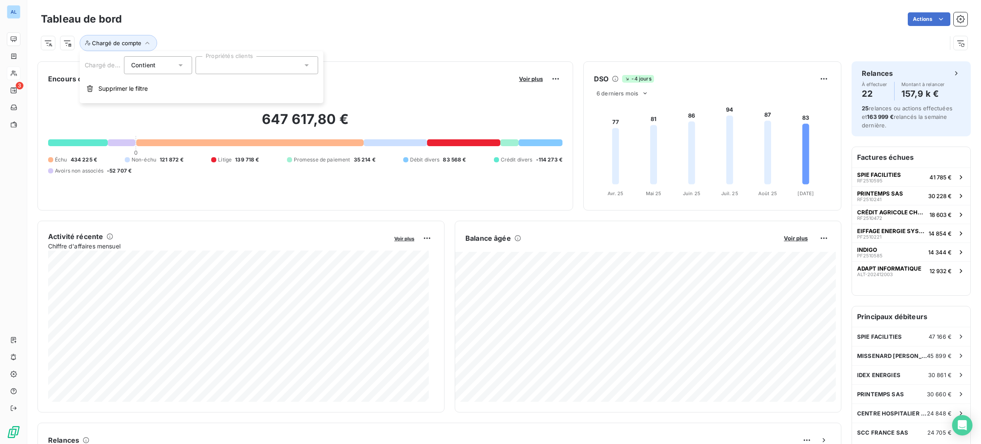
click at [221, 72] on div at bounding box center [256, 65] width 123 height 18
click at [230, 101] on div "[PERSON_NAME]" at bounding box center [235, 105] width 44 height 10
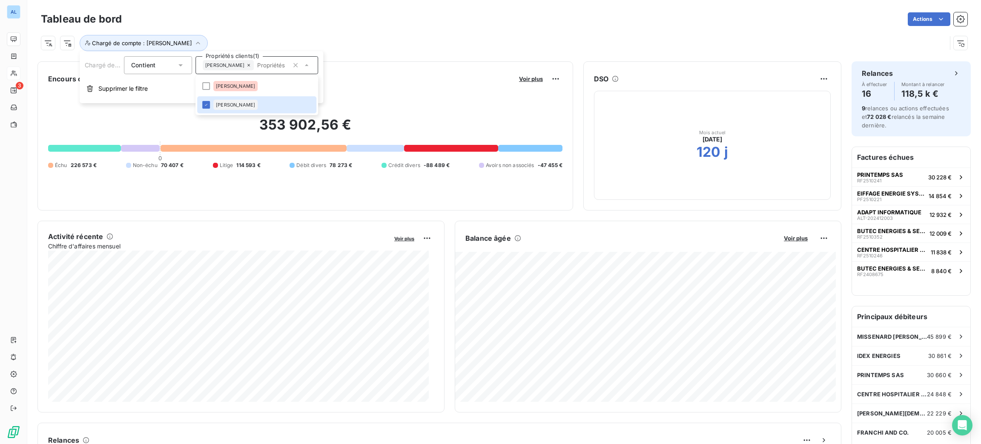
click at [247, 66] on icon at bounding box center [248, 65] width 3 height 3
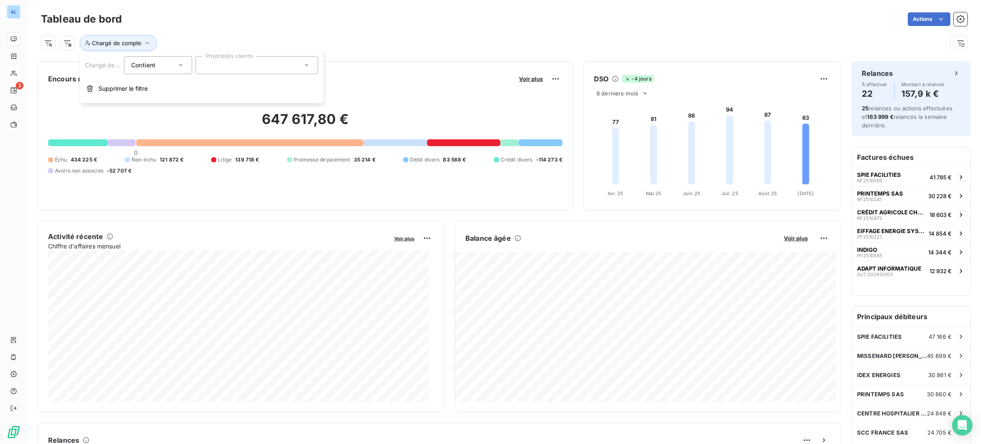
click at [290, 25] on div "Actions" at bounding box center [550, 19] width 836 height 14
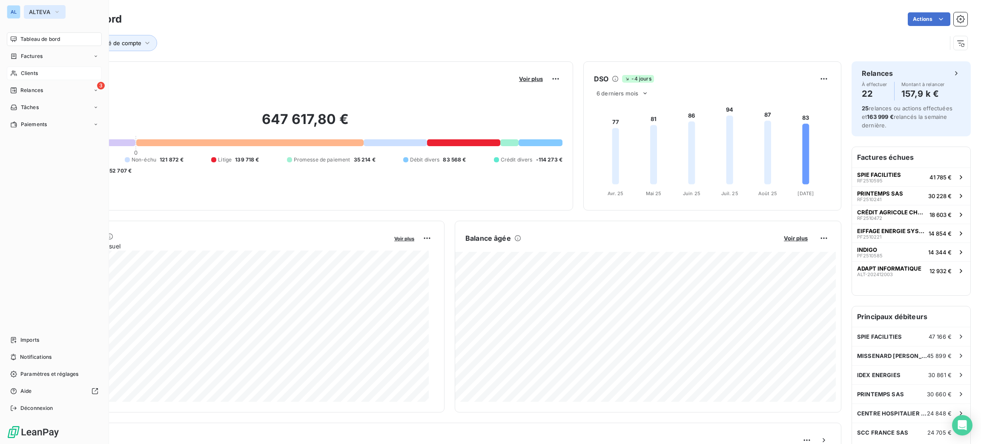
click at [32, 10] on span "ALTEVA" at bounding box center [39, 12] width 21 height 7
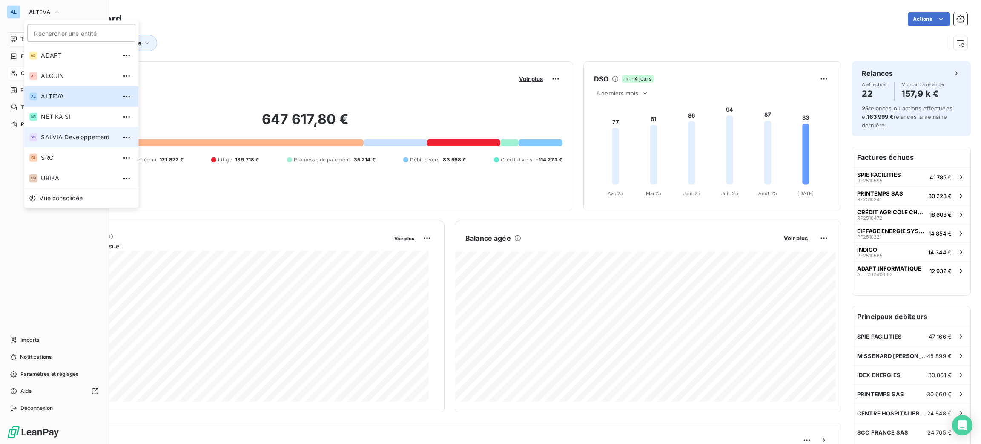
click at [90, 137] on span "SALVIA Developpement" at bounding box center [78, 137] width 75 height 9
